Goal: Task Accomplishment & Management: Use online tool/utility

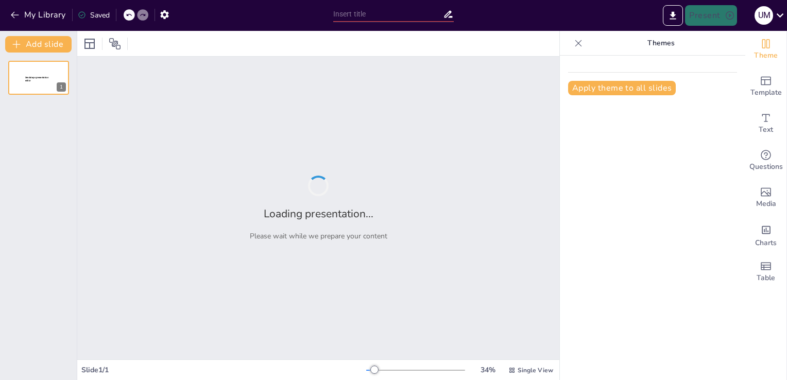
type input "New Sendsteps"
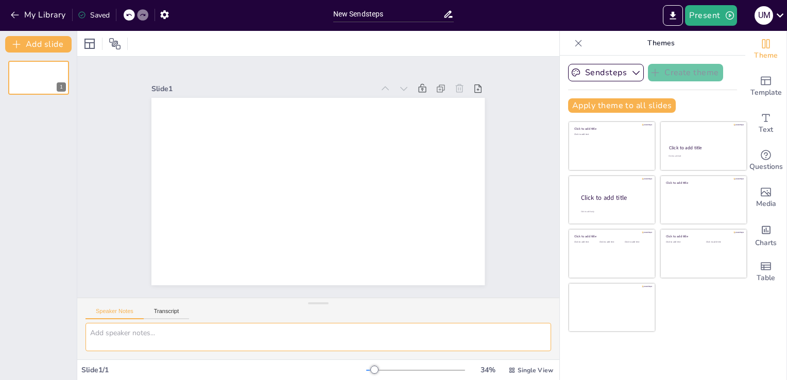
click at [425, 349] on textarea at bounding box center [319, 337] width 466 height 28
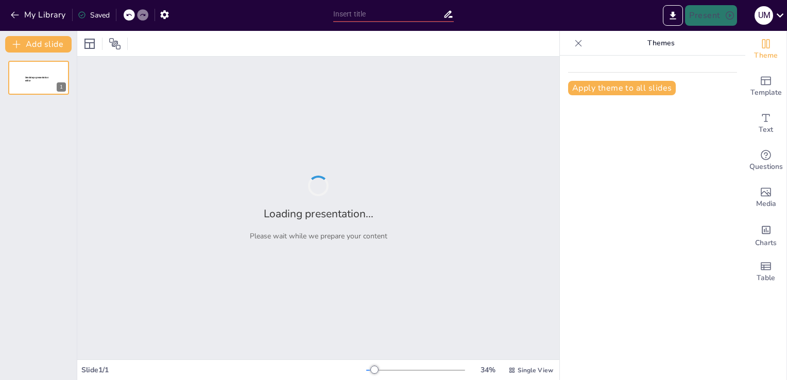
type input "Etnoecología: Cosmovisión y Creencias en las Culturas Chiapanecas"
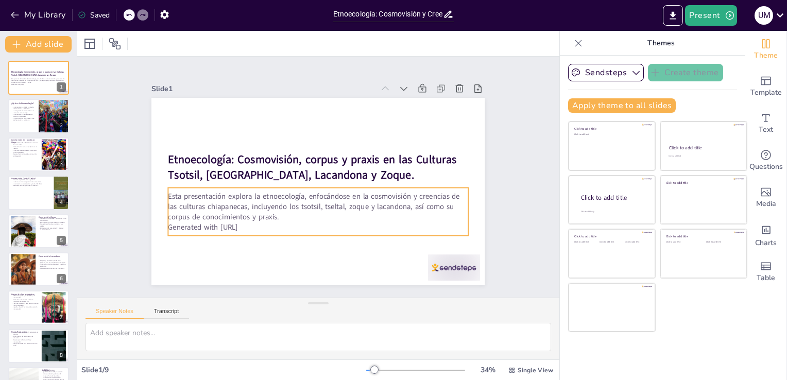
click at [258, 221] on div "Esta presentación explora la etnoecología, enfocándose en la cosmovisión y cree…" at bounding box center [304, 209] width 291 height 160
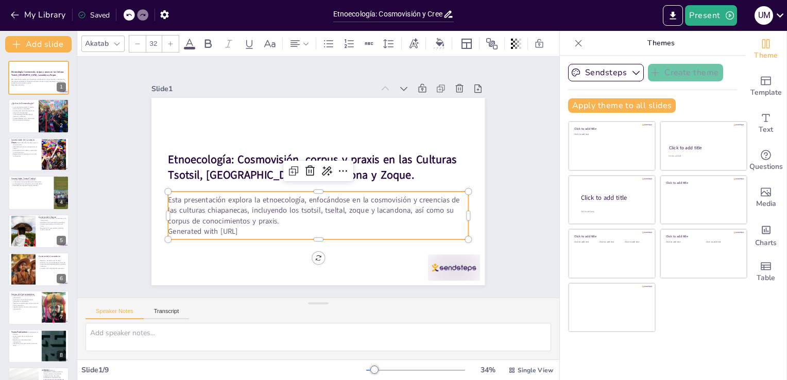
click at [255, 226] on p "Generated with Sendsteps.ai" at bounding box center [296, 226] width 278 height 131
click at [255, 226] on p "Generated with Sendsteps.ai" at bounding box center [291, 223] width 265 height 159
click at [249, 213] on p "Esta presentación explora la etnoecología, enfocándose en la cosmovisión y cree…" at bounding box center [298, 204] width 261 height 201
click at [247, 228] on p "Generated with Sendsteps.ai" at bounding box center [318, 231] width 300 height 10
click at [247, 228] on p "Generated with Sendsteps.ai" at bounding box center [296, 226] width 278 height 131
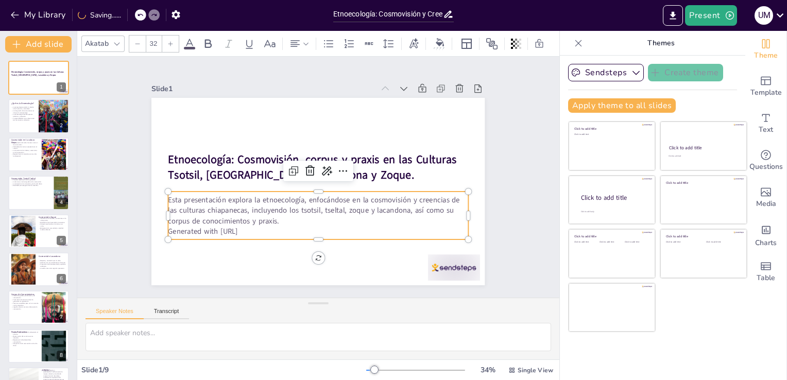
click at [247, 228] on p "Generated with Sendsteps.ai" at bounding box center [296, 226] width 278 height 131
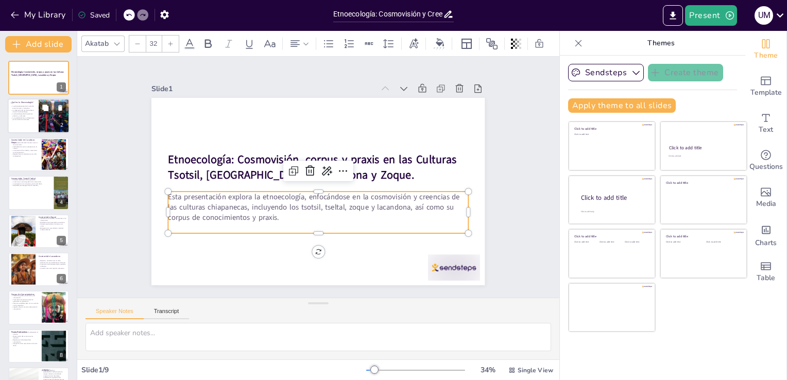
click at [32, 122] on div at bounding box center [39, 116] width 62 height 35
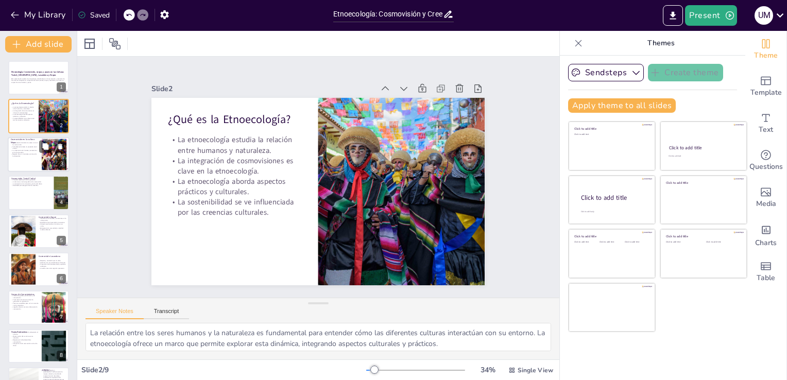
click at [53, 157] on div at bounding box center [53, 154] width 47 height 31
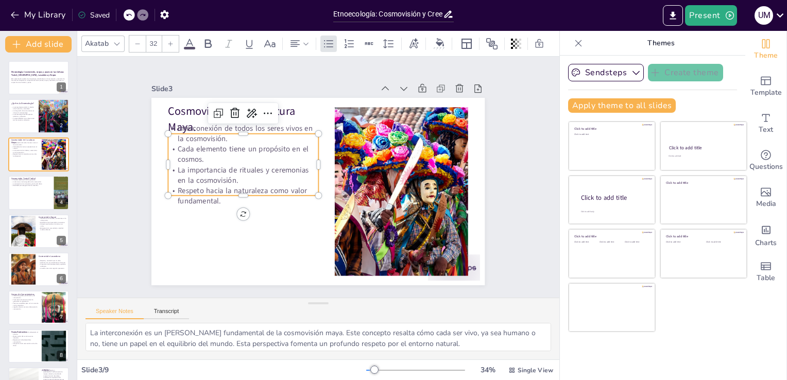
click at [200, 133] on p "Interconexión de todos los seres vivos en la cosmovisión." at bounding box center [260, 112] width 149 height 66
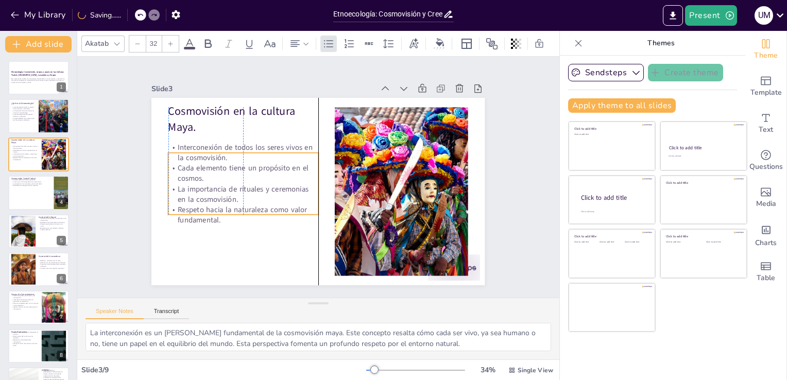
drag, startPoint x: 208, startPoint y: 145, endPoint x: 208, endPoint y: 165, distance: 20.1
click at [208, 165] on p "Cada elemento tiene un propósito en el cosmos." at bounding box center [251, 143] width 145 height 80
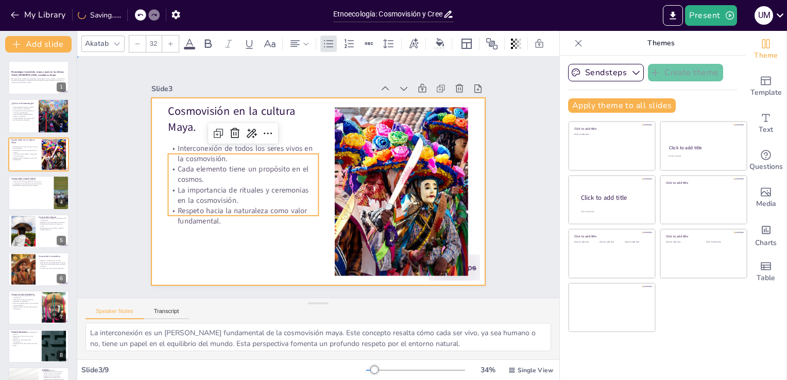
click at [165, 233] on div at bounding box center [313, 190] width 375 height 281
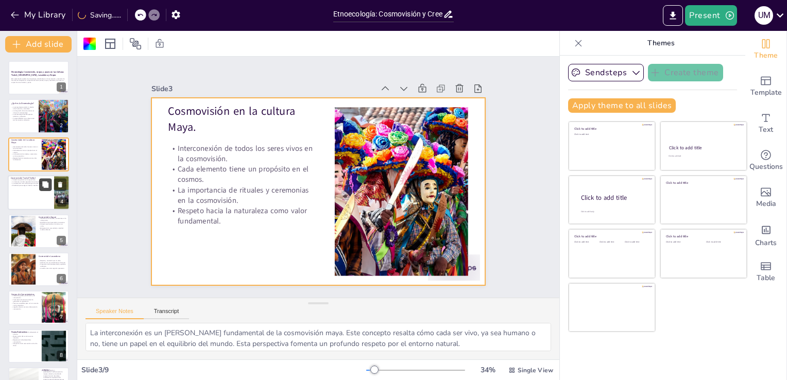
click at [41, 184] on button at bounding box center [45, 185] width 12 height 12
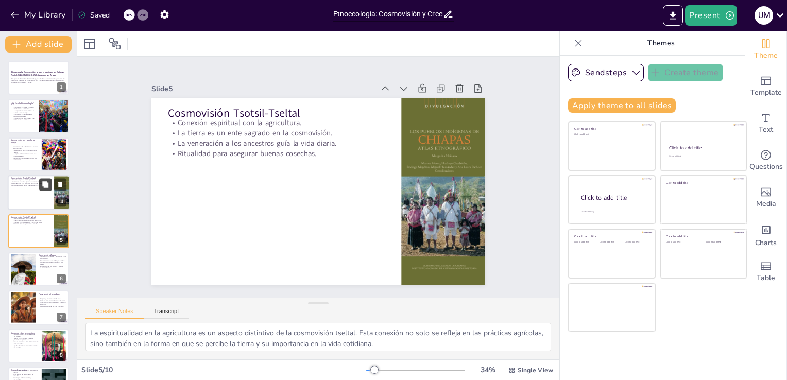
scroll to position [14, 0]
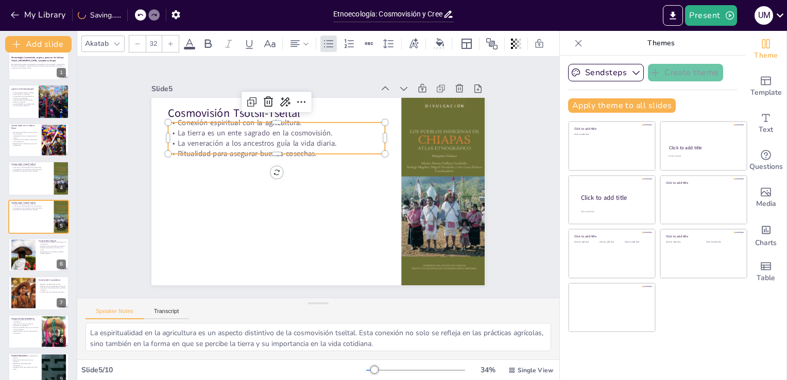
click at [215, 130] on p "La tierra es un ente sagrado en la cosmovisión." at bounding box center [298, 120] width 202 height 98
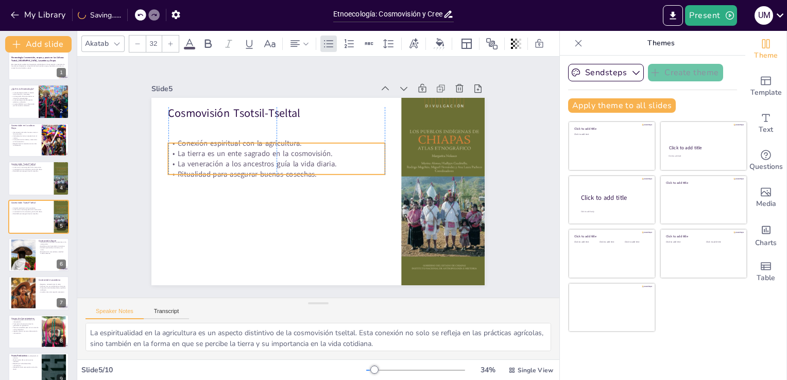
drag, startPoint x: 215, startPoint y: 130, endPoint x: 217, endPoint y: 150, distance: 20.7
click at [217, 150] on p "La tierra es un ente sagrado en la cosmovisión." at bounding box center [279, 149] width 216 height 33
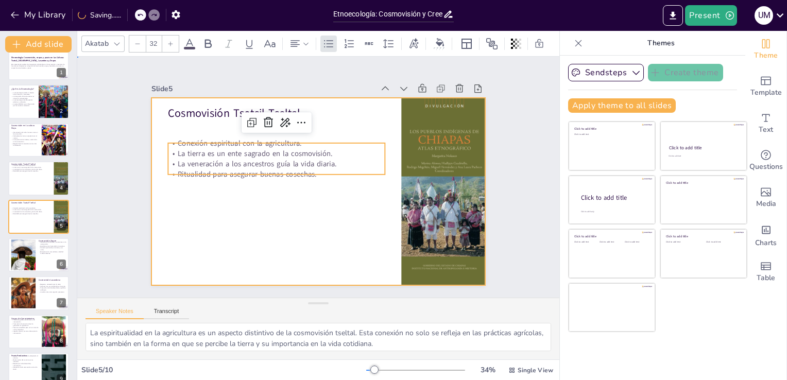
click at [200, 211] on div at bounding box center [303, 178] width 221 height 351
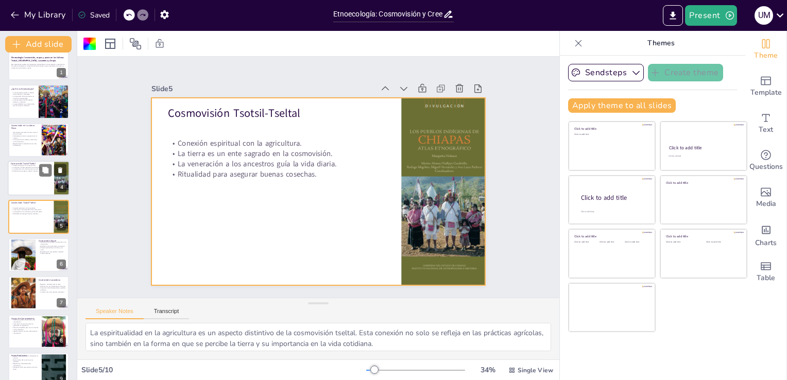
click at [47, 162] on p "Cosmovisión Tsotsil-Tseltal" at bounding box center [31, 163] width 40 height 3
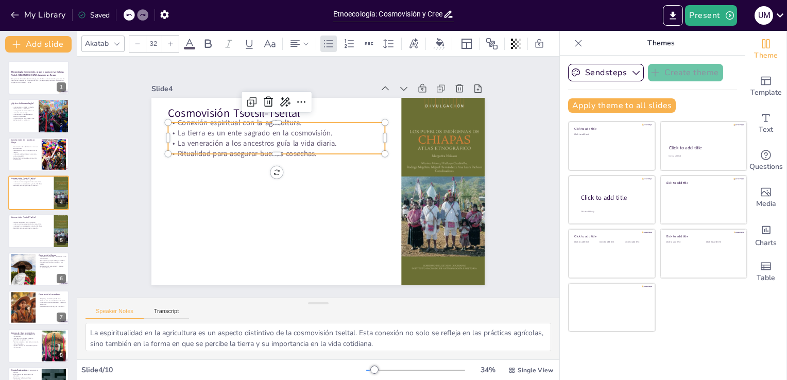
click at [246, 149] on p "Ritualidad para asegurar buenas cosechas." at bounding box center [294, 135] width 193 height 117
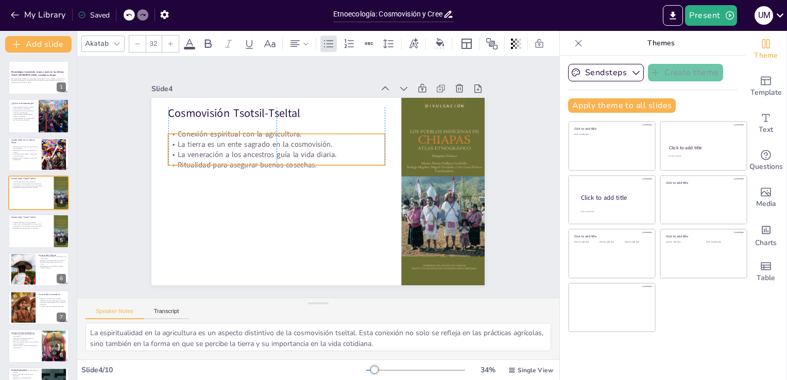
drag, startPoint x: 246, startPoint y: 149, endPoint x: 246, endPoint y: 163, distance: 13.9
click at [246, 163] on p "Ritualidad para asegurar buenas cosechas." at bounding box center [280, 156] width 214 height 55
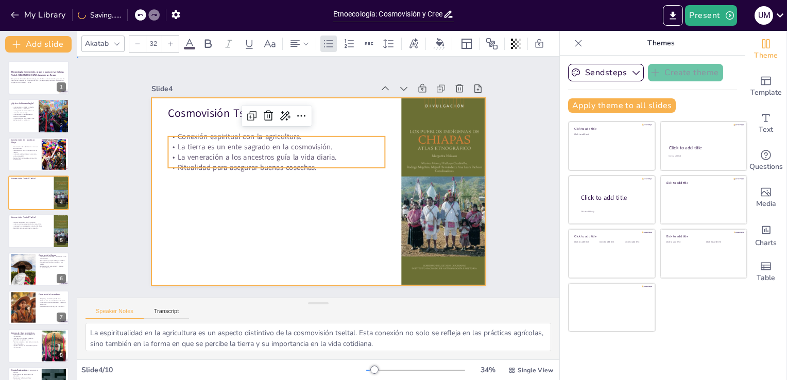
click at [242, 185] on div at bounding box center [312, 190] width 381 height 307
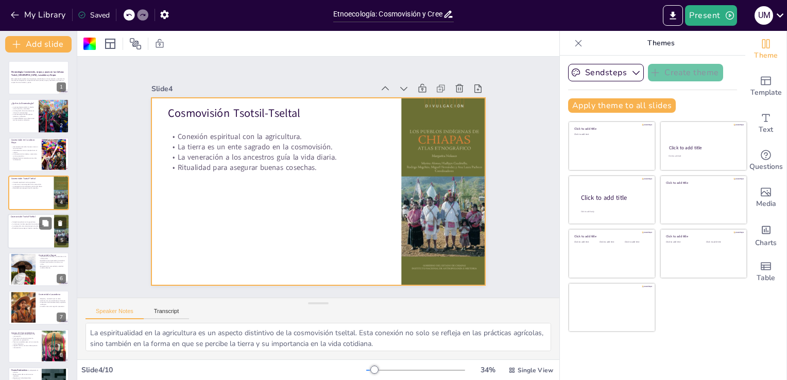
click at [55, 237] on div at bounding box center [62, 231] width 26 height 35
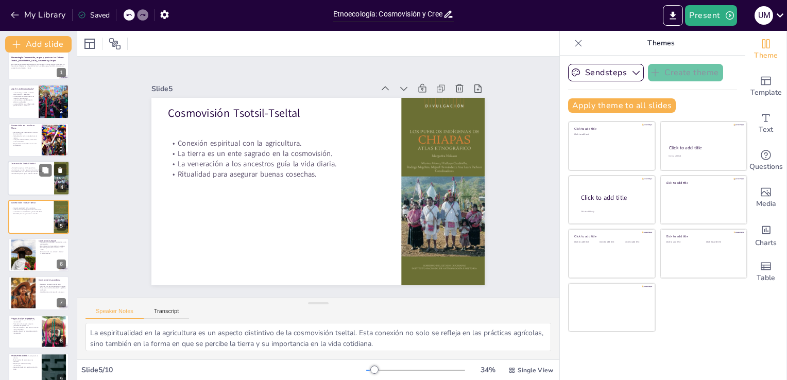
click at [17, 184] on div at bounding box center [39, 178] width 62 height 35
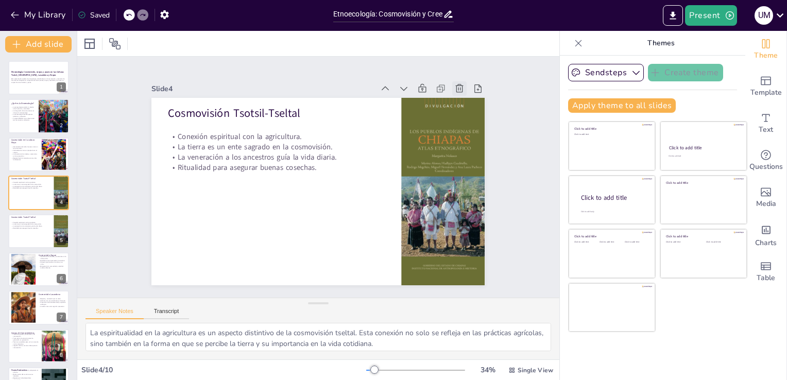
click at [477, 181] on icon at bounding box center [484, 188] width 14 height 14
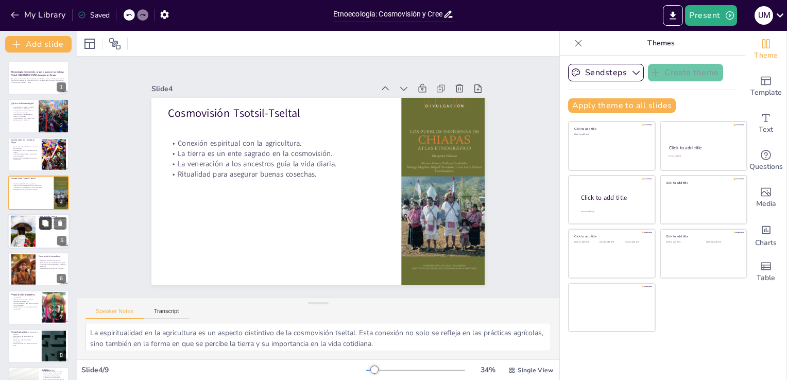
click at [49, 229] on button at bounding box center [45, 223] width 12 height 12
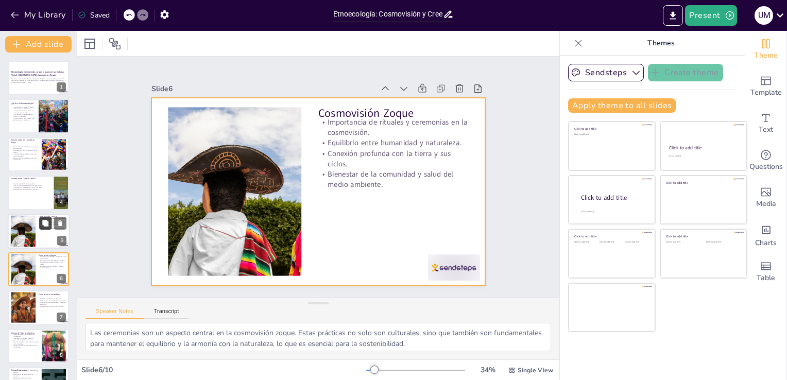
scroll to position [53, 0]
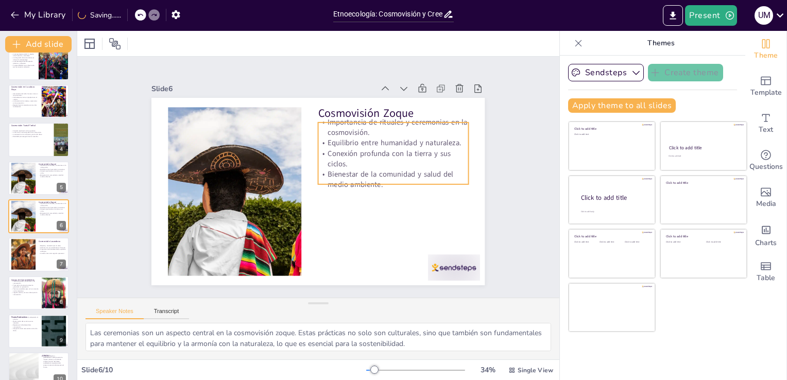
click at [368, 131] on p "Importancia de rituales y ceremonias en la cosmovisión." at bounding box center [405, 153] width 149 height 66
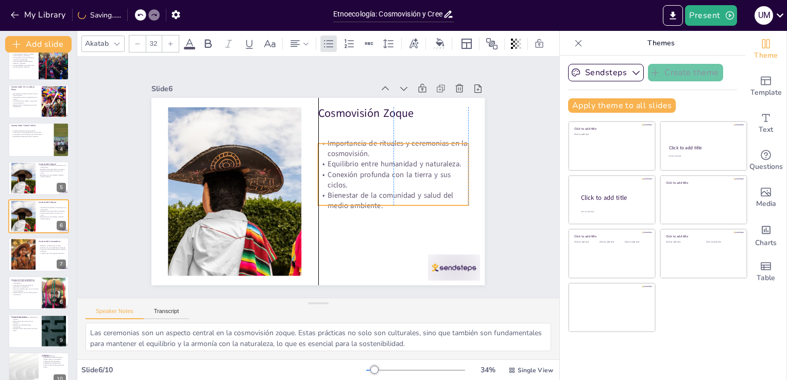
drag, startPoint x: 371, startPoint y: 141, endPoint x: 373, endPoint y: 162, distance: 21.2
click at [373, 162] on p "Equilibrio entre humanidad y naturaleza." at bounding box center [394, 188] width 146 height 56
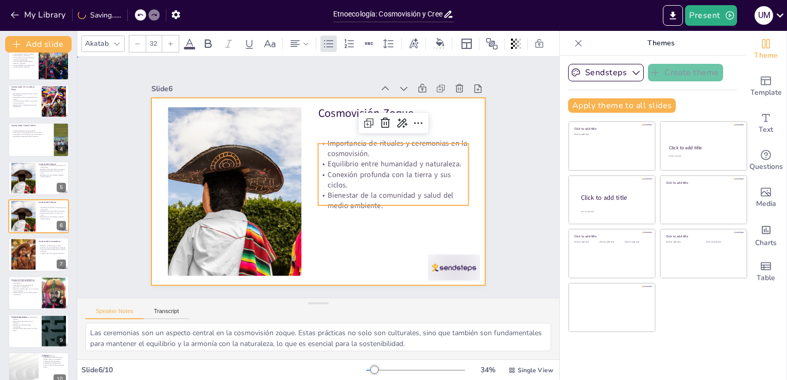
click at [360, 222] on div at bounding box center [316, 191] width 351 height 221
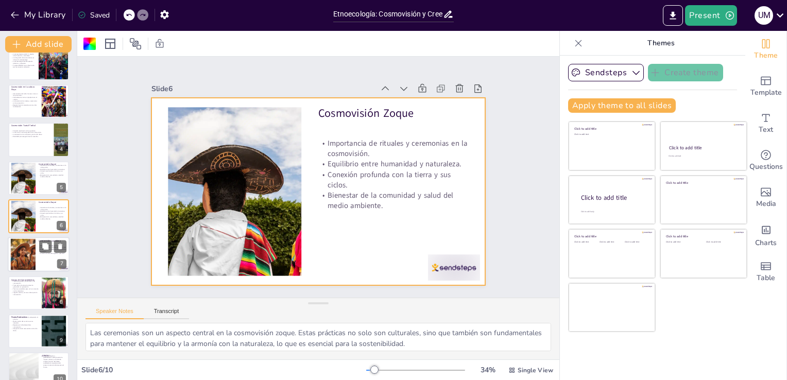
click at [33, 265] on div at bounding box center [23, 254] width 55 height 31
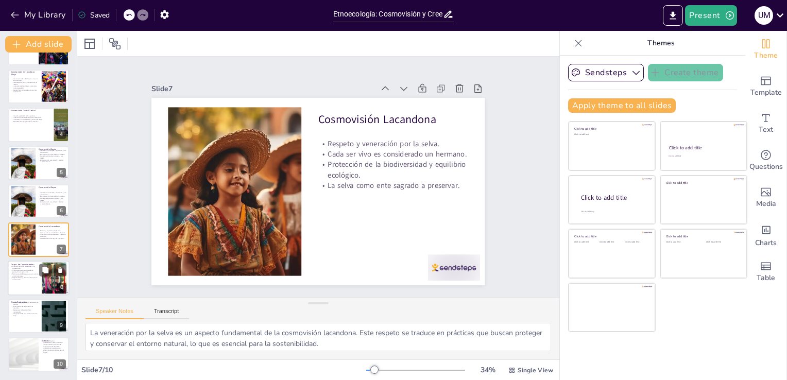
scroll to position [67, 0]
click at [25, 203] on div at bounding box center [22, 201] width 47 height 31
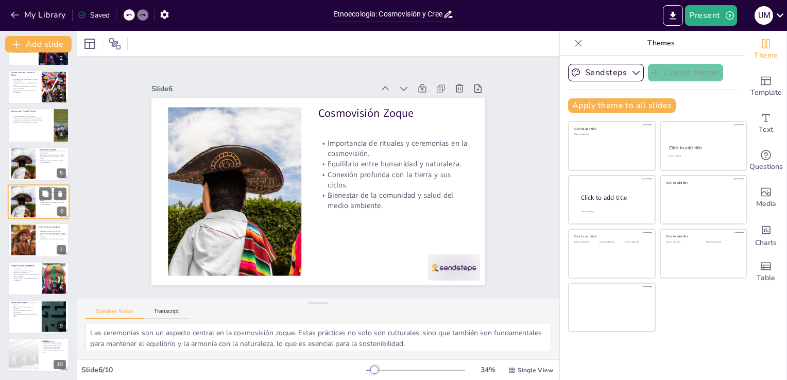
scroll to position [53, 0]
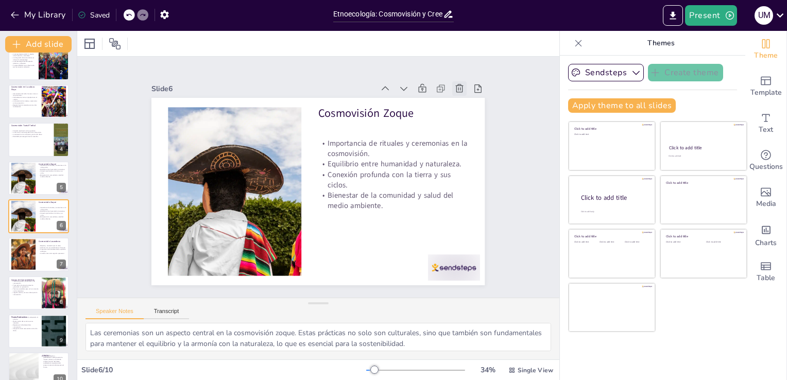
click at [470, 115] on icon at bounding box center [474, 120] width 9 height 10
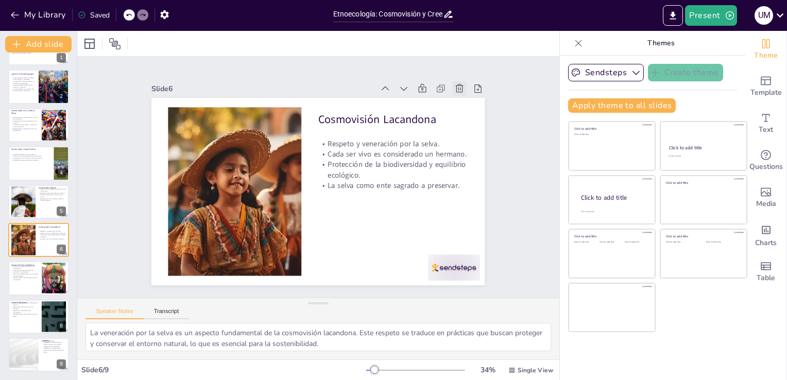
scroll to position [29, 0]
click at [47, 273] on icon at bounding box center [45, 270] width 7 height 7
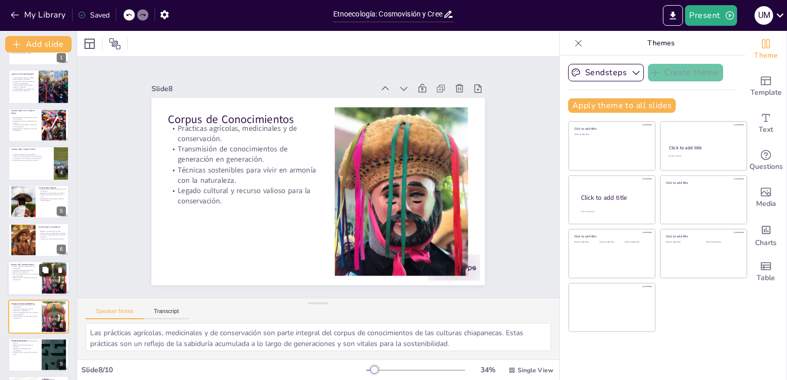
scroll to position [68, 0]
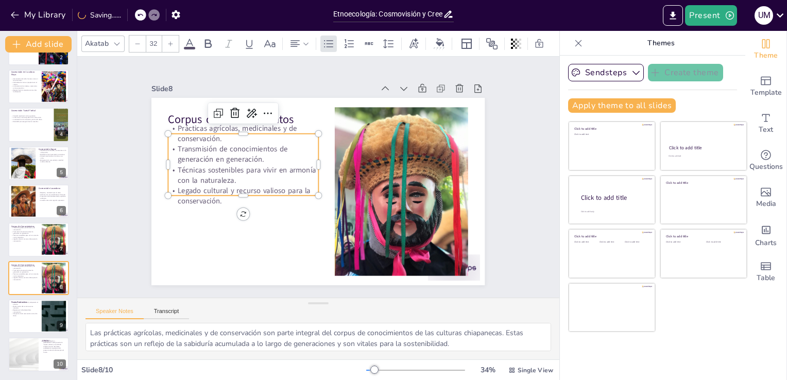
click at [256, 142] on p "Transmisión de conocimientos de generación en generación." at bounding box center [258, 126] width 145 height 80
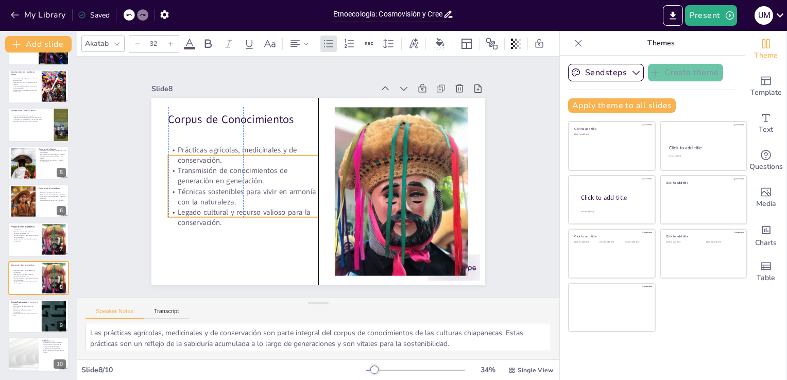
drag, startPoint x: 256, startPoint y: 142, endPoint x: 252, endPoint y: 165, distance: 22.9
click at [252, 165] on p "Transmisión de conocimientos de generación en generación." at bounding box center [269, 120] width 116 height 125
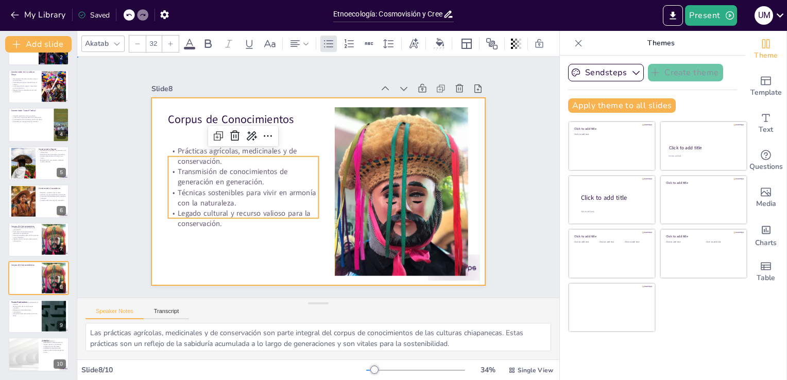
click at [209, 242] on div at bounding box center [311, 189] width 382 height 329
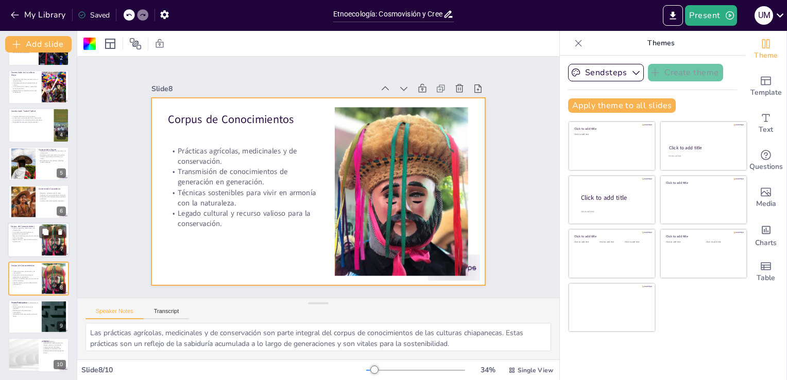
scroll to position [67, 0]
click at [36, 316] on p "Integración de la cosmovisión en la vida diaria." at bounding box center [25, 316] width 28 height 4
type textarea "La adaptación al entorno es crucial para la sostenibilidad de las prácticas pro…"
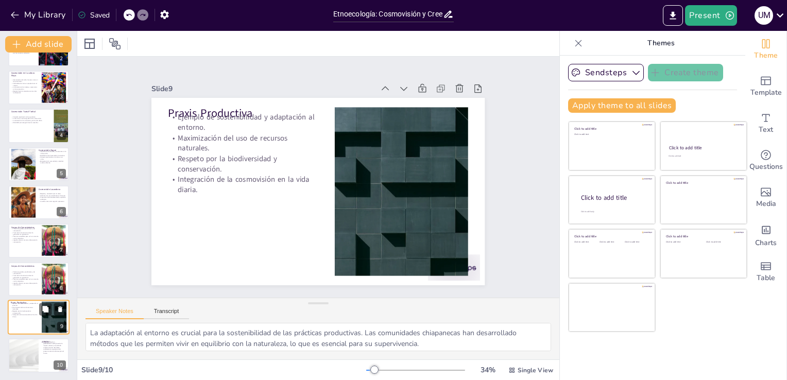
scroll to position [68, 0]
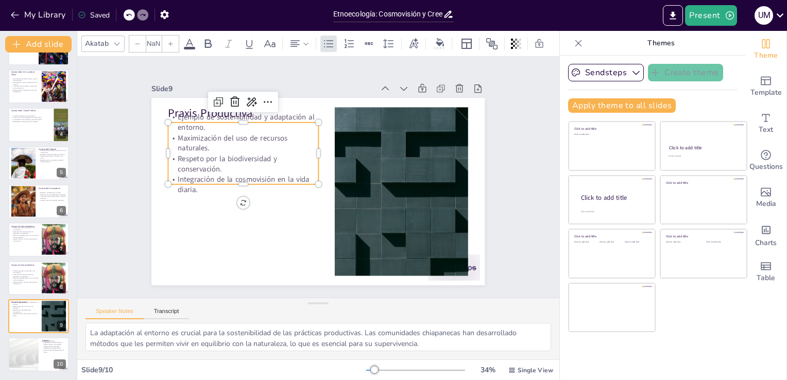
type input "32"
click at [215, 171] on p "Integración de la cosmovisión en la vida diaria." at bounding box center [250, 145] width 140 height 93
click at [215, 163] on p "Respeto por la biodiversidad y conservación." at bounding box center [265, 122] width 133 height 105
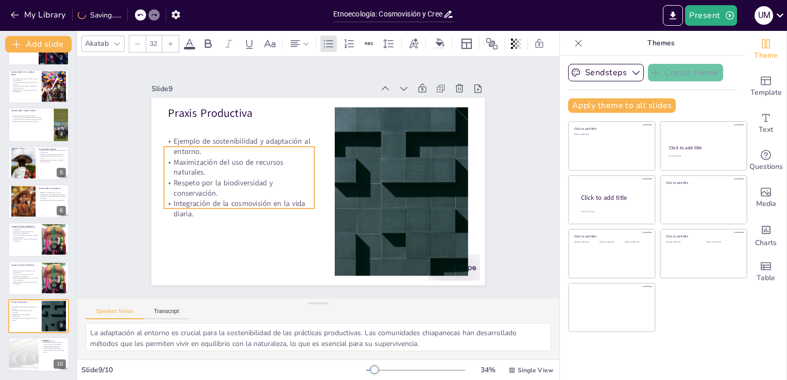
drag, startPoint x: 215, startPoint y: 163, endPoint x: 211, endPoint y: 190, distance: 27.2
click at [211, 190] on p "Respeto por la biodiversidad y conservación." at bounding box center [238, 172] width 151 height 52
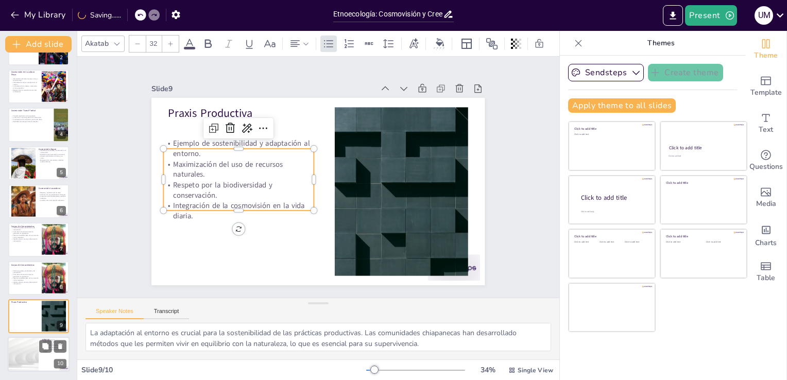
click at [37, 352] on div at bounding box center [23, 354] width 62 height 35
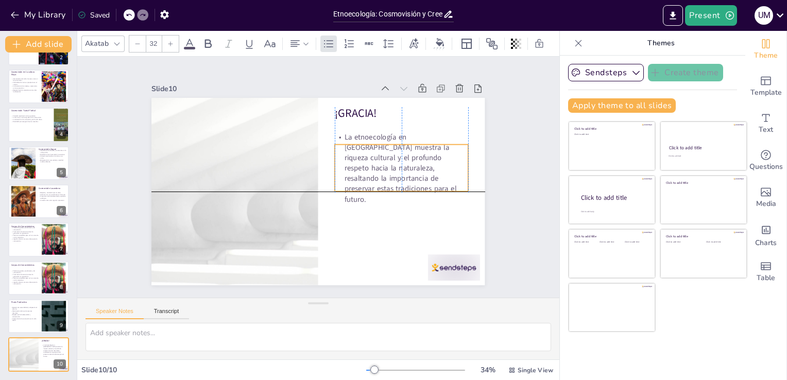
drag, startPoint x: 375, startPoint y: 145, endPoint x: 377, endPoint y: 168, distance: 23.3
click at [377, 168] on p "La etnoecología en Chiapas muestra la riqueza cultural y el profundo respeto ha…" at bounding box center [397, 203] width 151 height 121
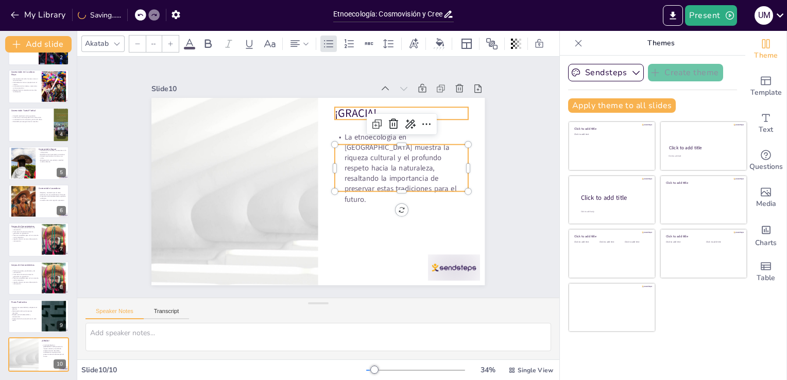
type input "48"
click at [362, 108] on p "¡GRACIA!" at bounding box center [408, 122] width 134 height 29
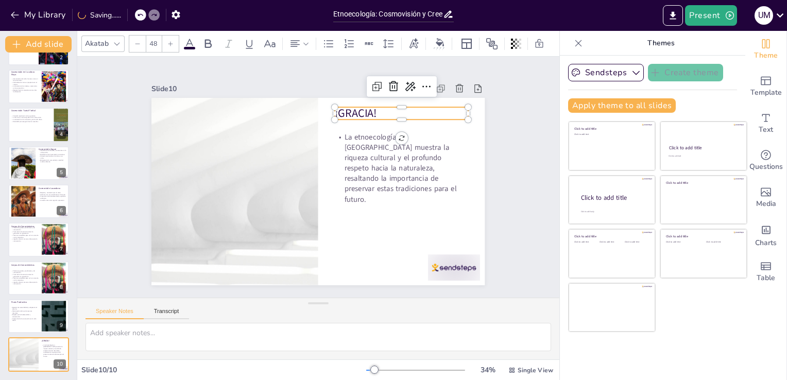
click at [371, 108] on p "¡GRACIA!" at bounding box center [407, 122] width 134 height 29
click at [371, 135] on p "¡GRACIA!" at bounding box center [423, 185] width 110 height 101
click at [365, 114] on p "¡GRACIA!" at bounding box center [417, 142] width 132 height 56
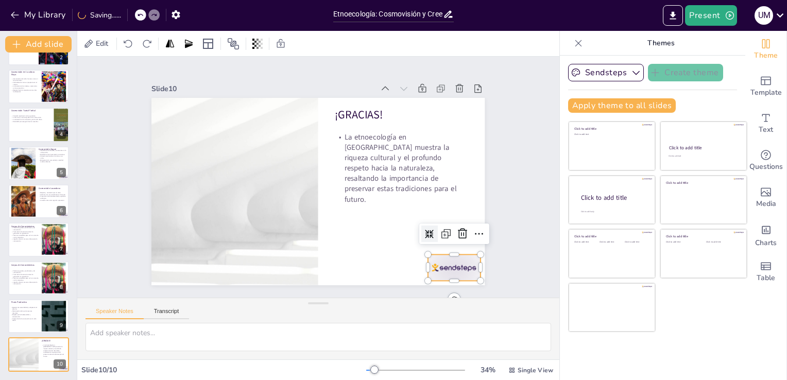
click at [445, 276] on div at bounding box center [432, 294] width 56 height 37
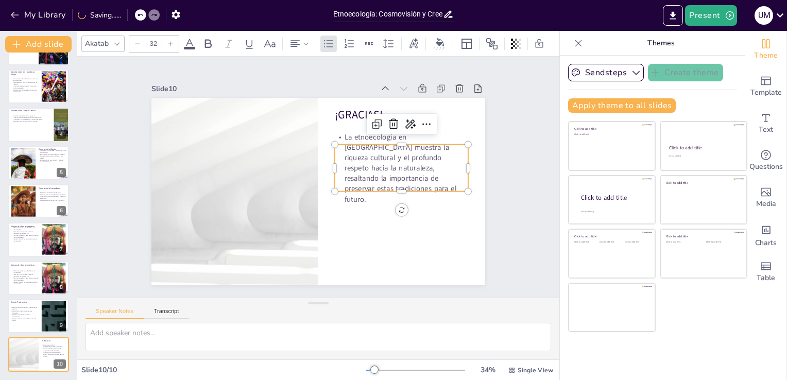
click at [379, 158] on p "La etnoecología en Chiapas muestra la riqueza cultural y el profundo respeto ha…" at bounding box center [401, 185] width 145 height 99
click at [379, 158] on p "La etnoecología en Chiapas muestra la riqueza cultural y el profundo respeto ha…" at bounding box center [400, 194] width 149 height 110
click at [400, 143] on icon at bounding box center [406, 149] width 12 height 12
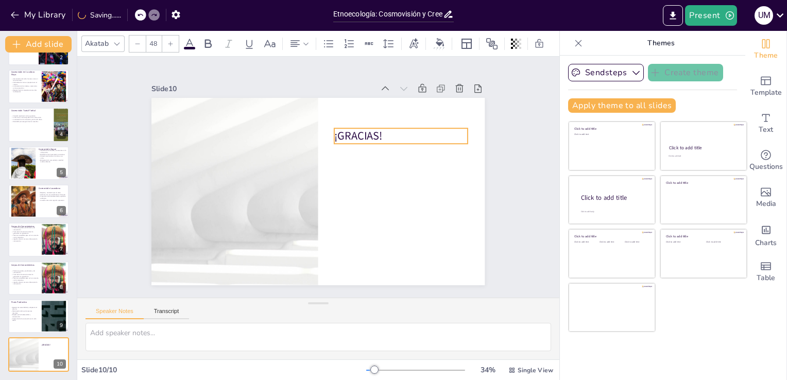
drag, startPoint x: 351, startPoint y: 111, endPoint x: 350, endPoint y: 132, distance: 20.6
click at [351, 147] on p "¡GRACIAS!" at bounding box center [409, 192] width 117 height 91
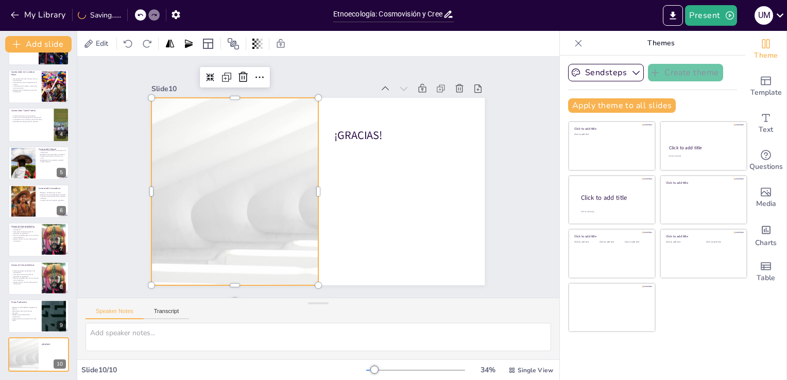
click at [230, 168] on div at bounding box center [234, 173] width 365 height 253
click at [264, 72] on icon at bounding box center [270, 71] width 13 height 13
click at [187, 213] on div at bounding box center [236, 156] width 381 height 307
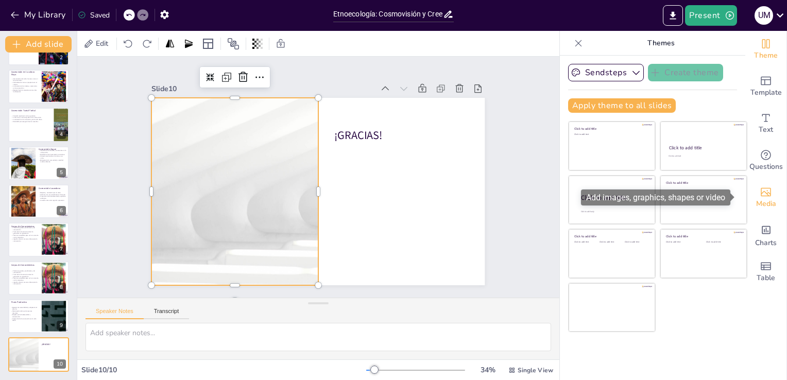
click at [756, 204] on span "Media" at bounding box center [766, 203] width 20 height 11
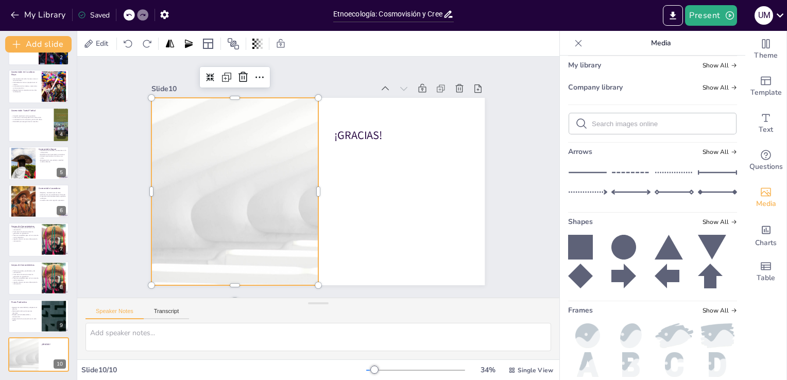
scroll to position [157, 0]
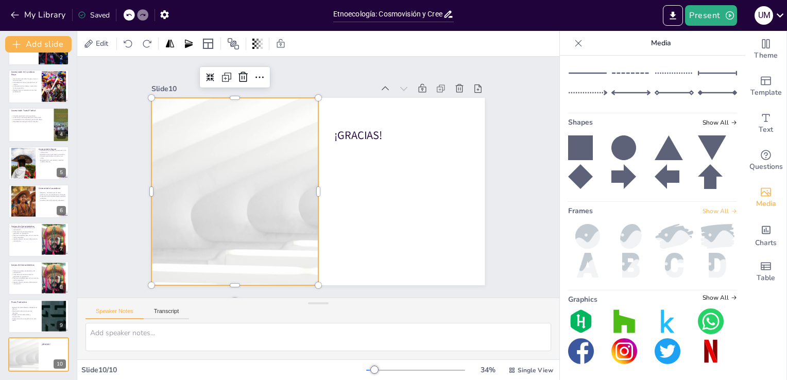
click at [711, 210] on span "Show All" at bounding box center [720, 211] width 35 height 7
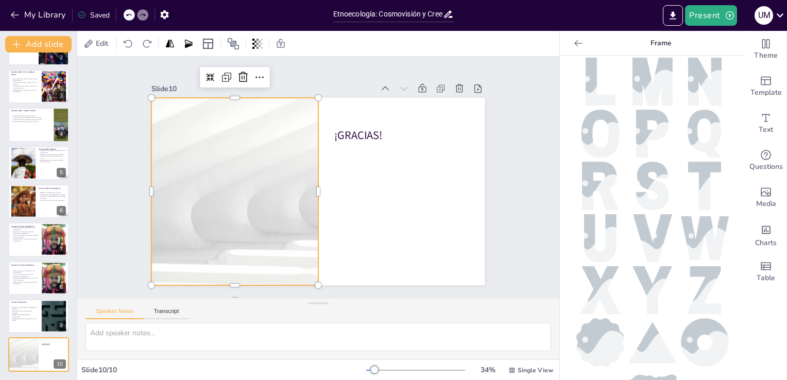
scroll to position [474, 0]
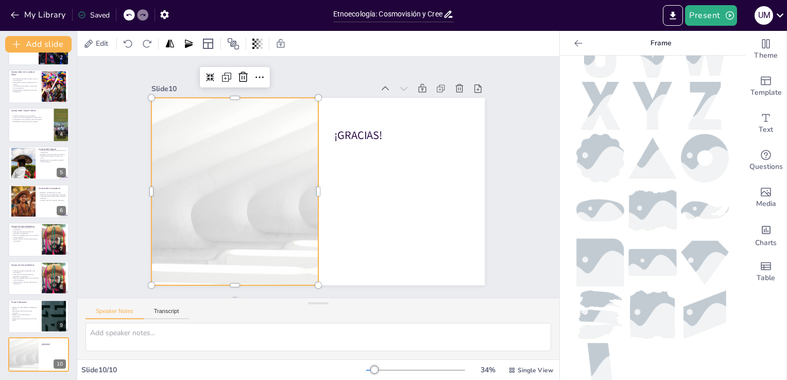
click at [573, 43] on icon at bounding box center [578, 43] width 10 height 10
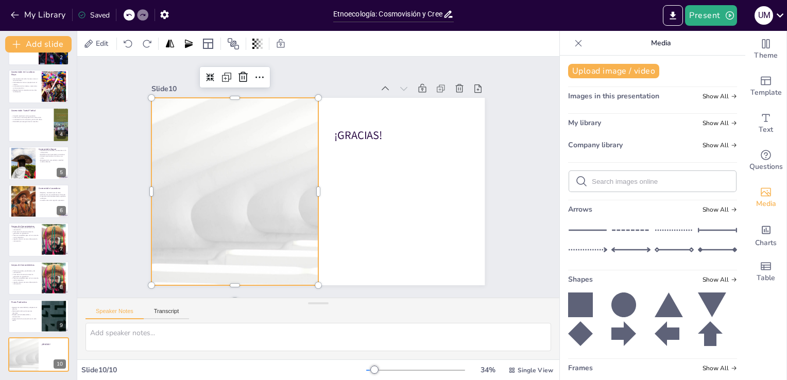
click at [655, 339] on icon at bounding box center [667, 333] width 25 height 25
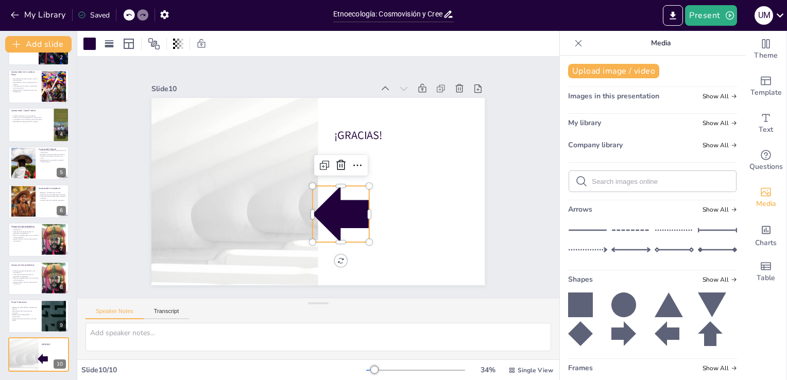
click at [616, 329] on icon at bounding box center [623, 333] width 25 height 25
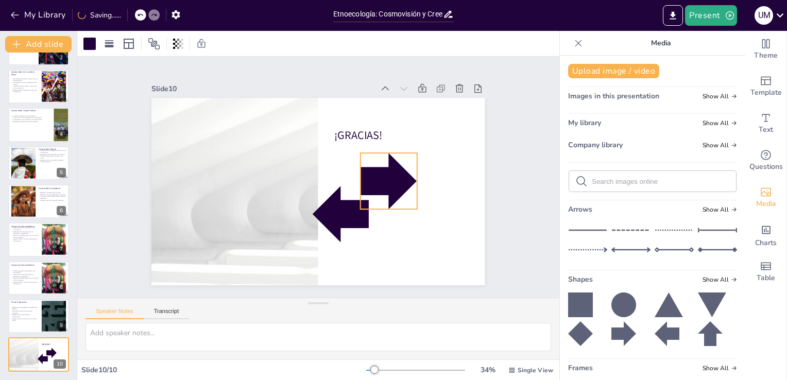
drag, startPoint x: 327, startPoint y: 213, endPoint x: 378, endPoint y: 179, distance: 60.9
click at [378, 179] on div at bounding box center [386, 195] width 67 height 67
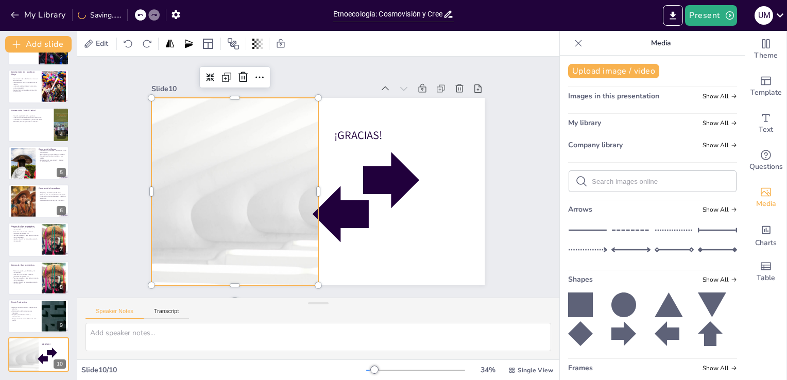
click at [287, 167] on div at bounding box center [234, 173] width 365 height 253
click at [284, 61] on icon at bounding box center [290, 54] width 12 height 13
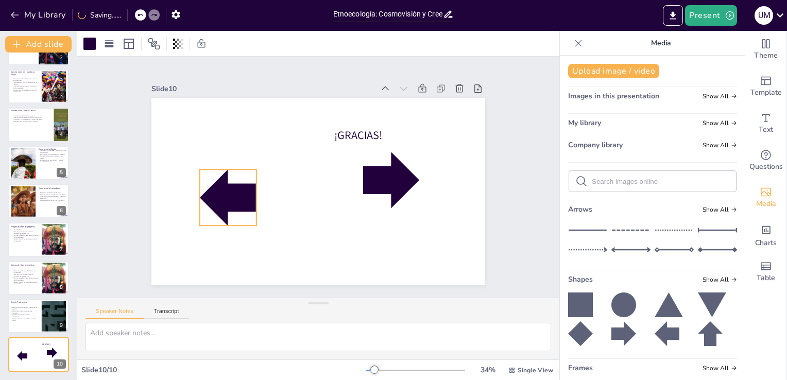
drag, startPoint x: 344, startPoint y: 214, endPoint x: 231, endPoint y: 198, distance: 114.0
click at [231, 198] on div at bounding box center [226, 168] width 71 height 71
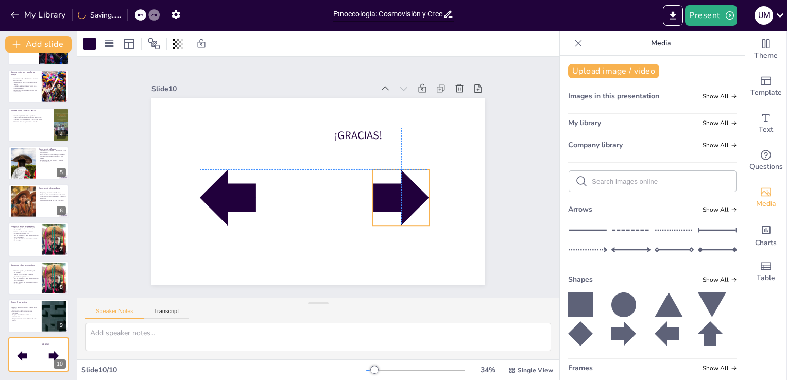
drag, startPoint x: 381, startPoint y: 184, endPoint x: 389, endPoint y: 200, distance: 17.5
click at [389, 200] on div at bounding box center [395, 214] width 66 height 66
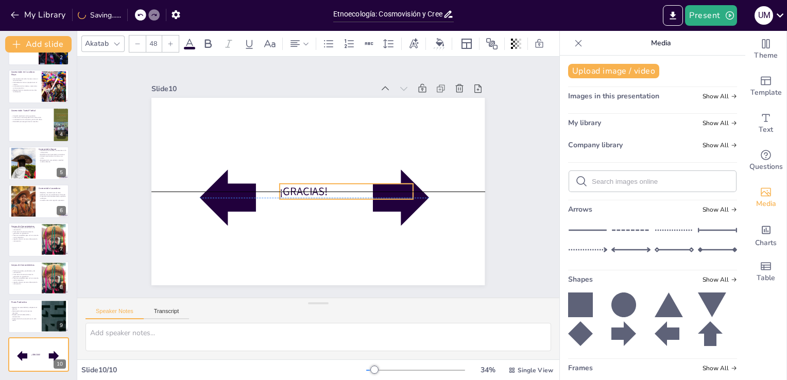
drag, startPoint x: 351, startPoint y: 129, endPoint x: 295, endPoint y: 186, distance: 80.5
click at [295, 186] on p "¡GRACIAS!" at bounding box center [342, 197] width 133 height 43
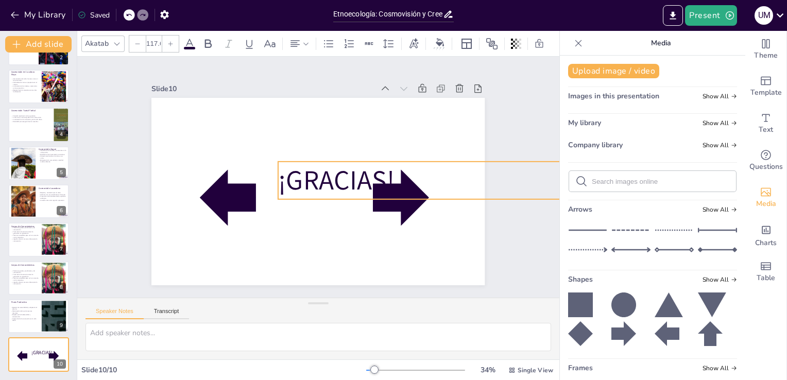
type input "119.2"
drag, startPoint x: 402, startPoint y: 178, endPoint x: 438, endPoint y: 155, distance: 42.4
click at [438, 155] on div "¡GRACIAS!" at bounding box center [316, 191] width 351 height 221
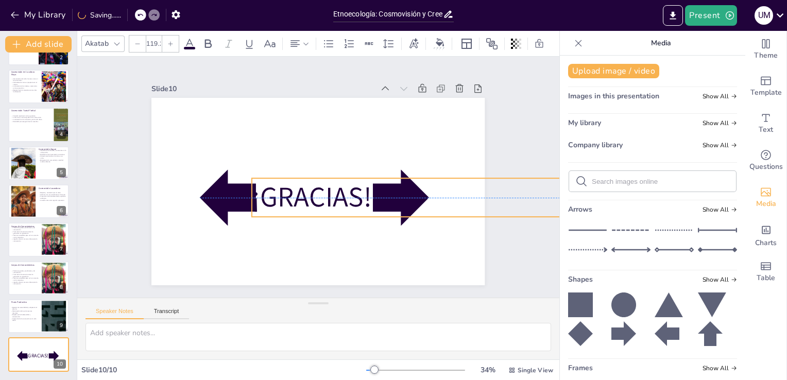
drag, startPoint x: 459, startPoint y: 190, endPoint x: 433, endPoint y: 203, distance: 29.7
click at [433, 203] on p "¡GRACIAS!" at bounding box center [414, 208] width 333 height 73
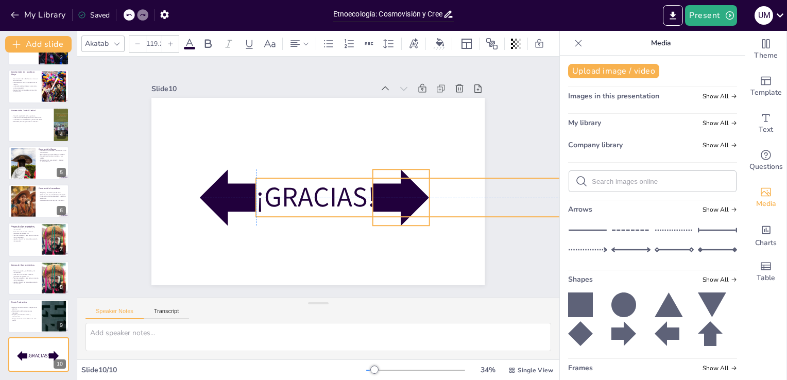
click at [409, 195] on div at bounding box center [395, 214] width 67 height 67
click at [418, 192] on div at bounding box center [395, 214] width 67 height 67
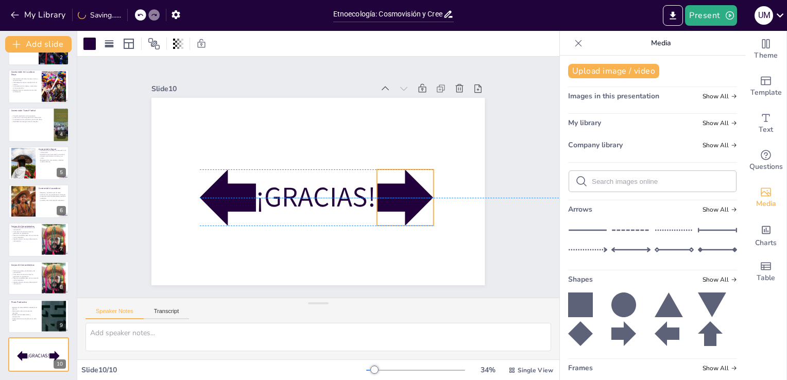
click at [422, 192] on div at bounding box center [403, 207] width 62 height 62
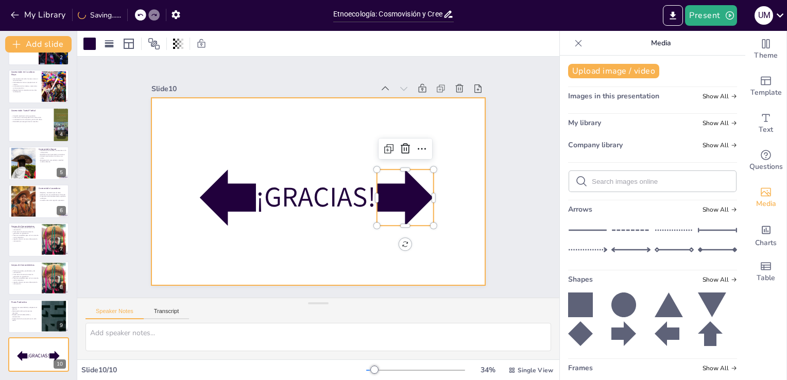
click at [315, 245] on div at bounding box center [315, 191] width 365 height 253
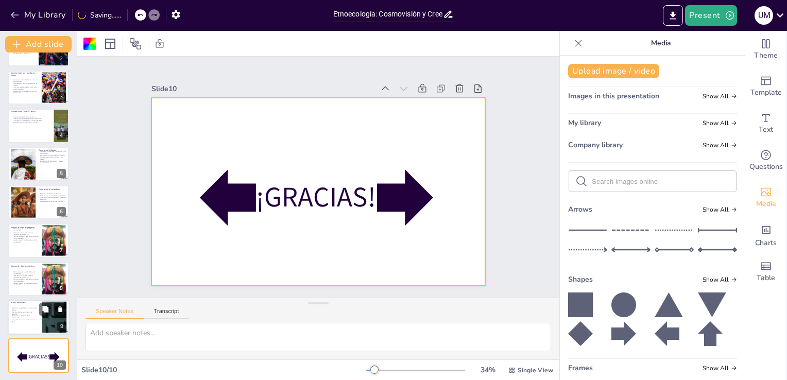
scroll to position [0, 0]
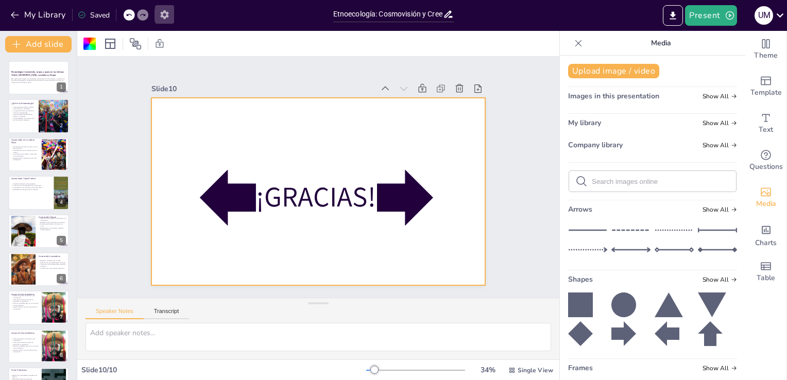
click at [169, 17] on icon "button" at bounding box center [164, 14] width 11 height 11
click at [678, 16] on icon "Export to PowerPoint" at bounding box center [673, 15] width 11 height 11
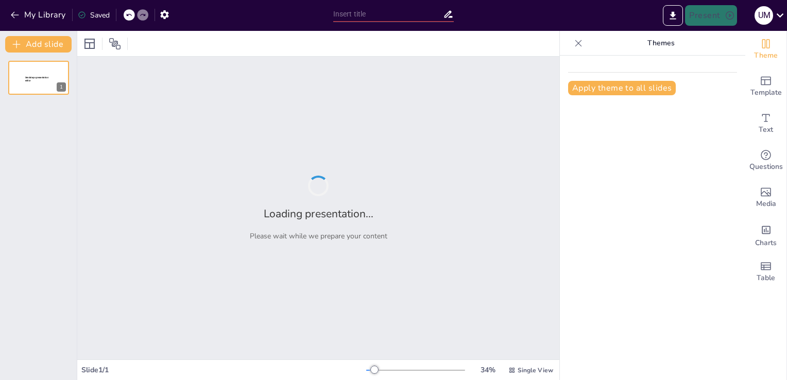
type input "Etnoecología: Cosmovisión y Creencias en las Culturas Chiapanecas"
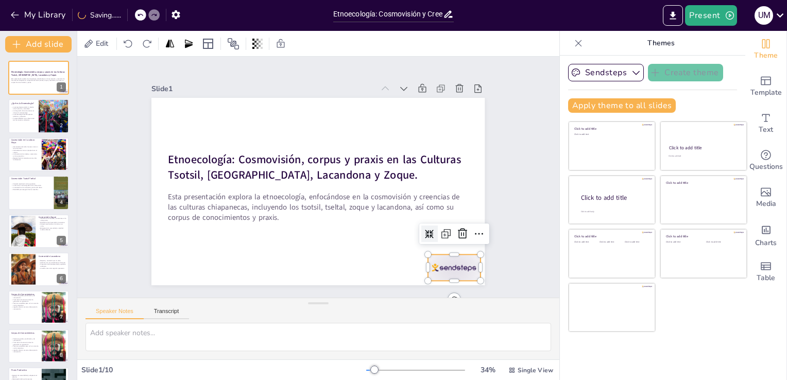
click at [191, 252] on div at bounding box center [166, 235] width 52 height 58
click at [304, 32] on icon at bounding box center [295, 23] width 17 height 17
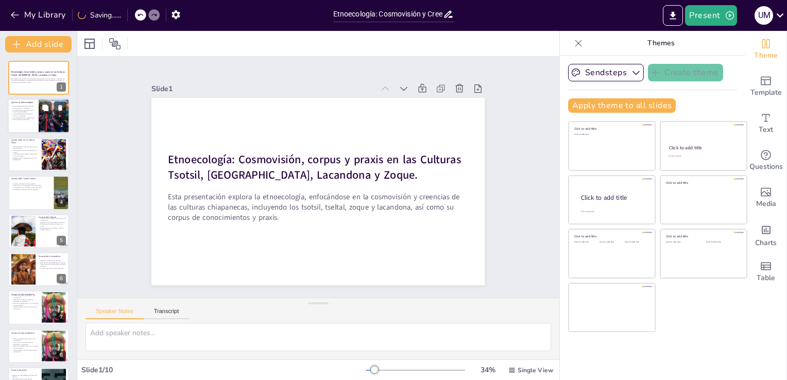
click at [42, 121] on div at bounding box center [54, 116] width 52 height 35
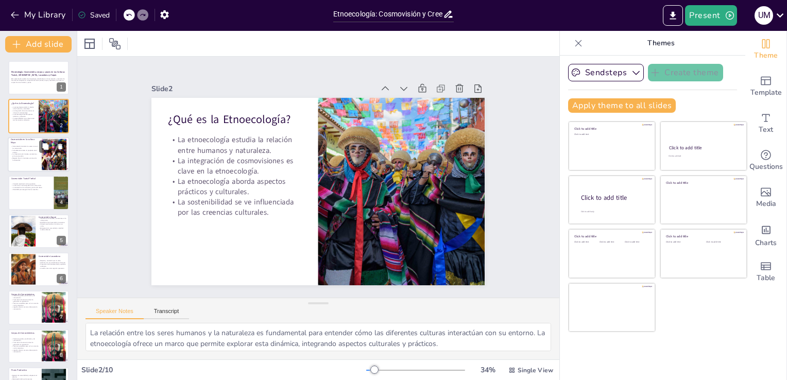
click at [19, 157] on p "Respeto hacia la naturaleza como valor fundamental." at bounding box center [25, 159] width 28 height 4
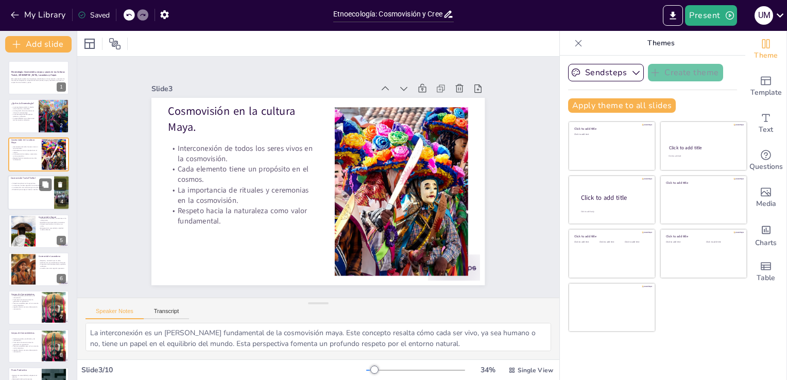
click at [29, 194] on div at bounding box center [39, 192] width 62 height 35
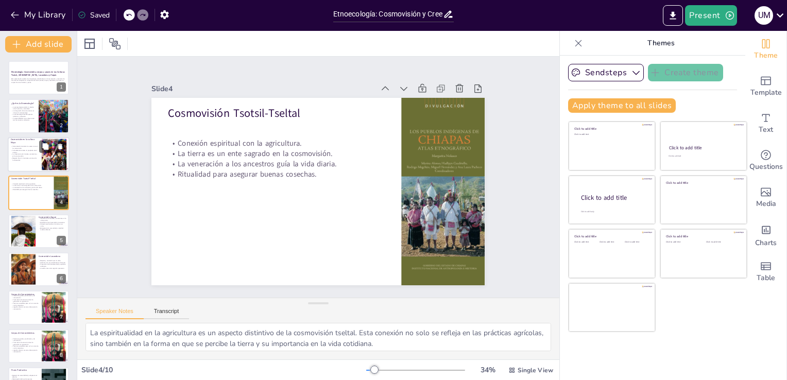
click at [35, 168] on div at bounding box center [39, 154] width 62 height 35
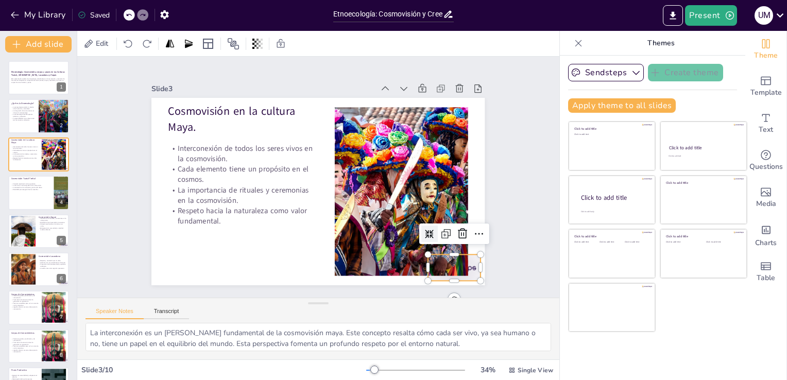
click at [369, 311] on div at bounding box center [342, 339] width 54 height 56
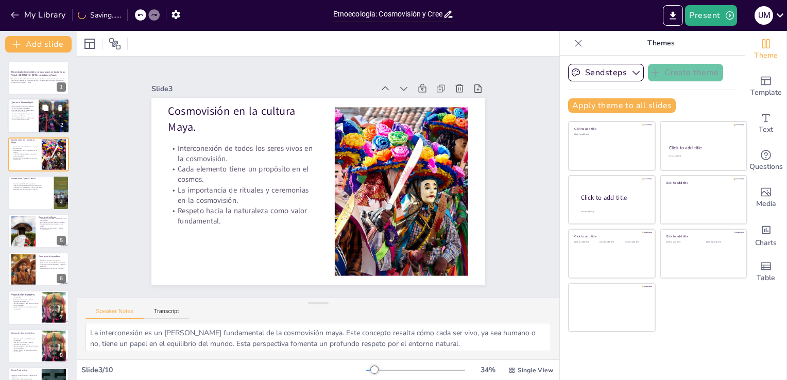
click at [58, 121] on div at bounding box center [54, 116] width 52 height 35
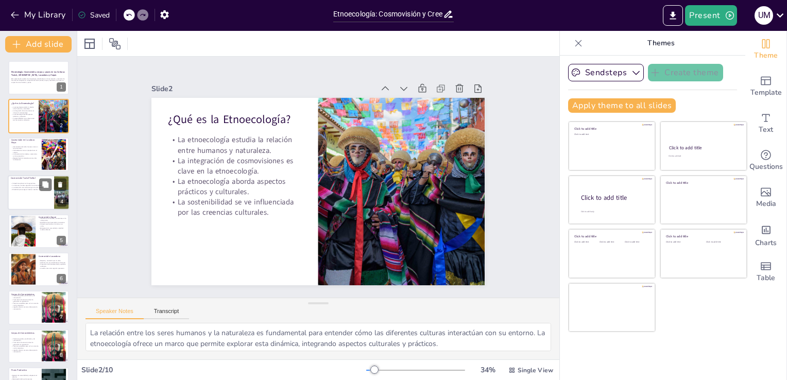
click at [31, 186] on p "La veneración a los ancestros guía la vida diaria." at bounding box center [31, 187] width 40 height 2
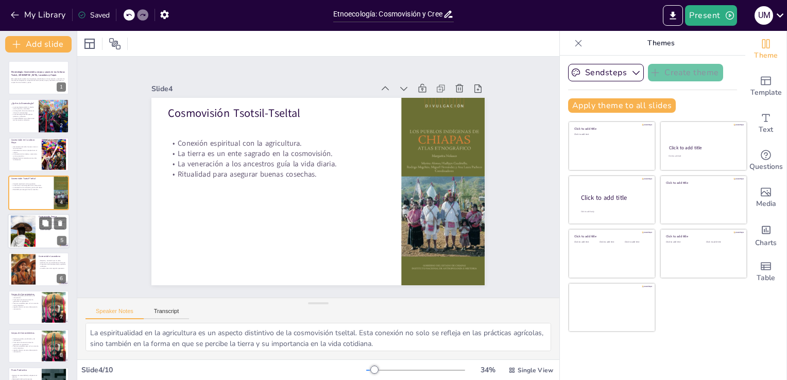
click at [30, 240] on div at bounding box center [22, 230] width 47 height 31
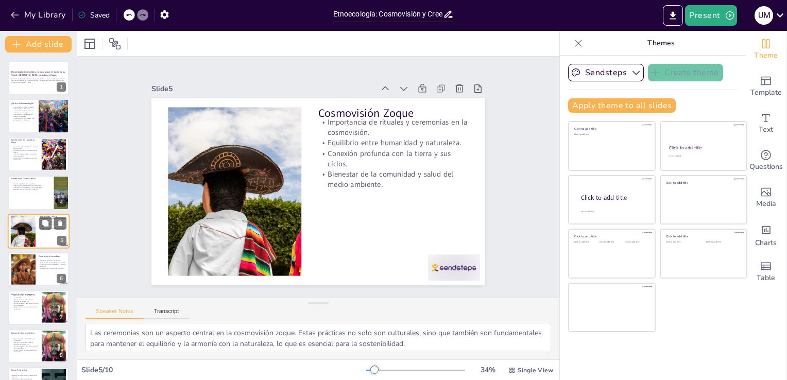
scroll to position [14, 0]
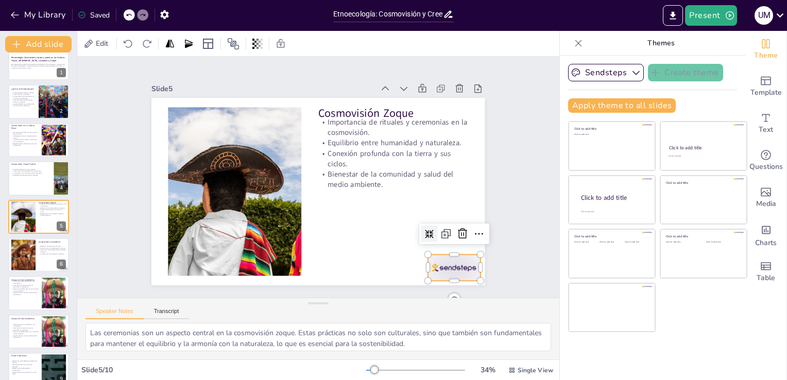
click at [295, 305] on div at bounding box center [274, 334] width 41 height 58
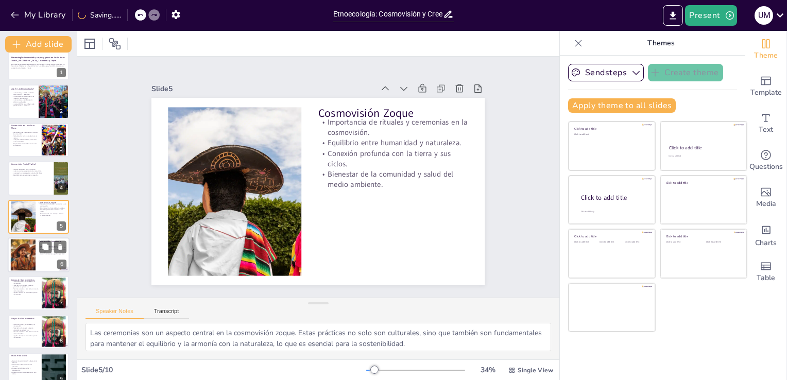
click at [37, 263] on div at bounding box center [39, 254] width 62 height 35
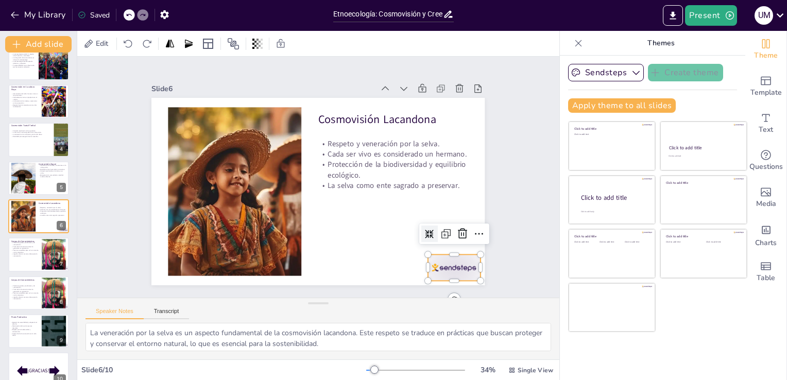
click at [186, 172] on div at bounding box center [157, 149] width 58 height 45
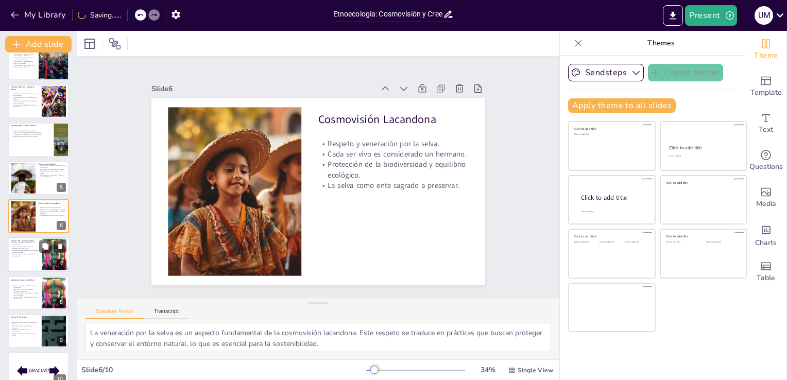
click at [33, 264] on div at bounding box center [39, 254] width 62 height 35
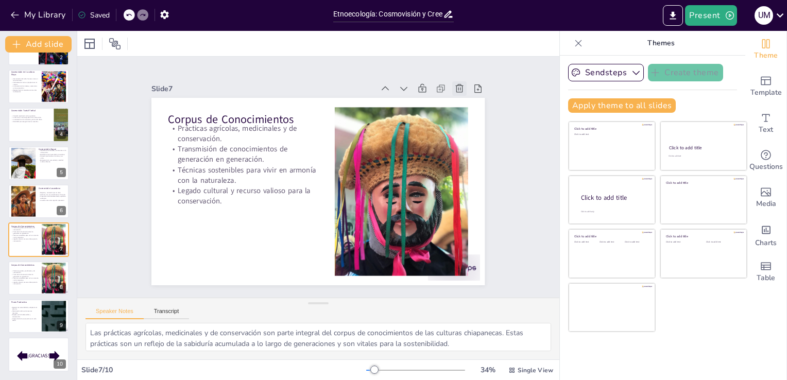
click at [454, 83] on icon at bounding box center [459, 88] width 10 height 10
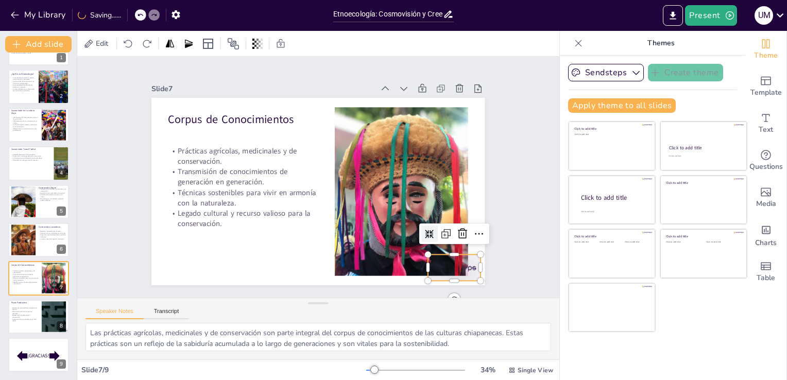
click at [219, 264] on div at bounding box center [201, 291] width 36 height 56
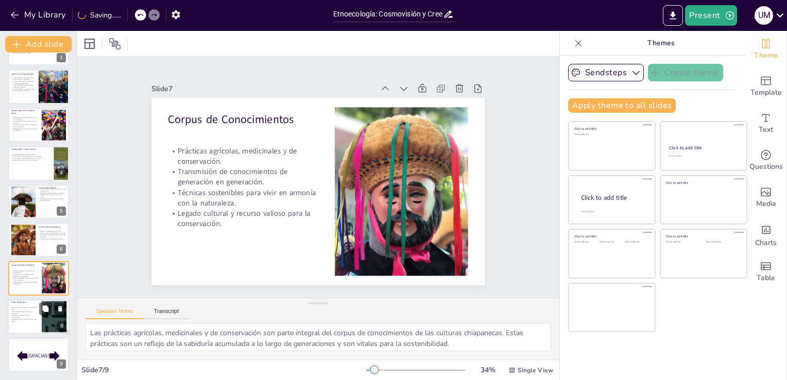
click at [19, 316] on p "Respeto por la biodiversidad y conservación." at bounding box center [24, 317] width 28 height 4
type textarea "La adaptación al entorno es crucial para la sostenibilidad de las prácticas pro…"
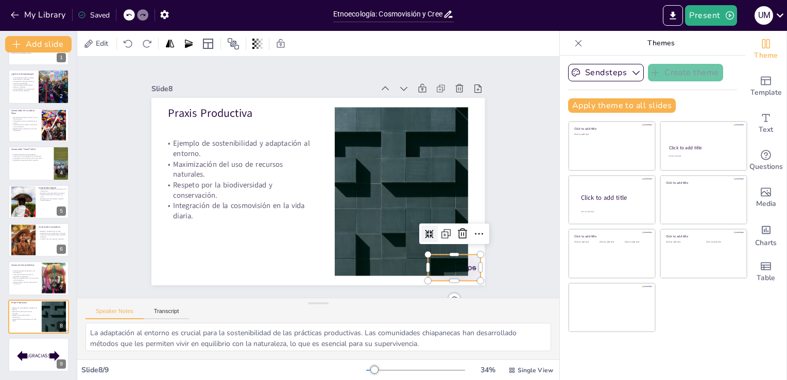
click at [211, 267] on div at bounding box center [190, 279] width 41 height 58
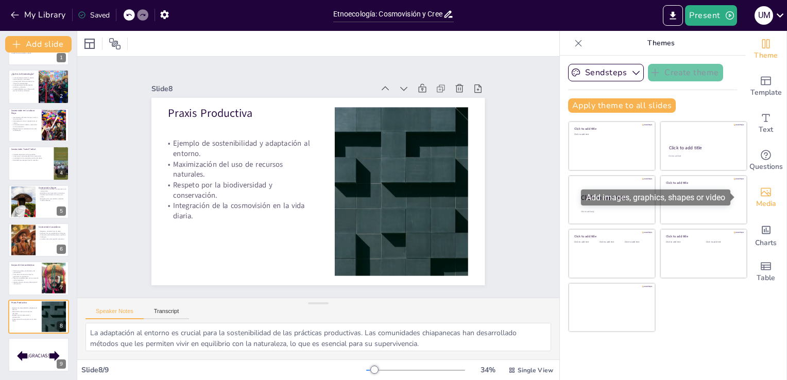
click at [759, 199] on span "Media" at bounding box center [766, 203] width 20 height 11
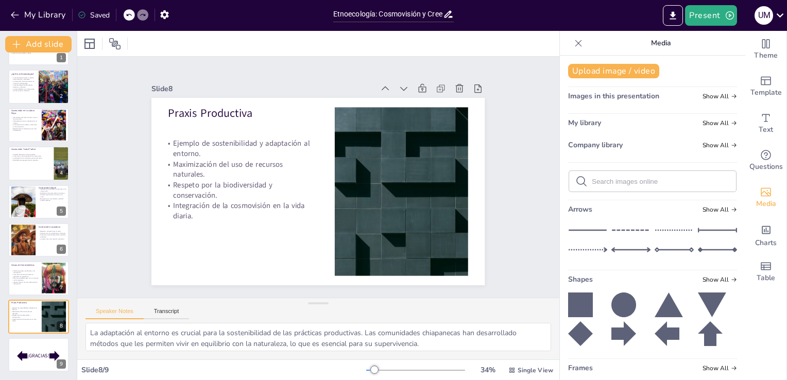
scroll to position [157, 0]
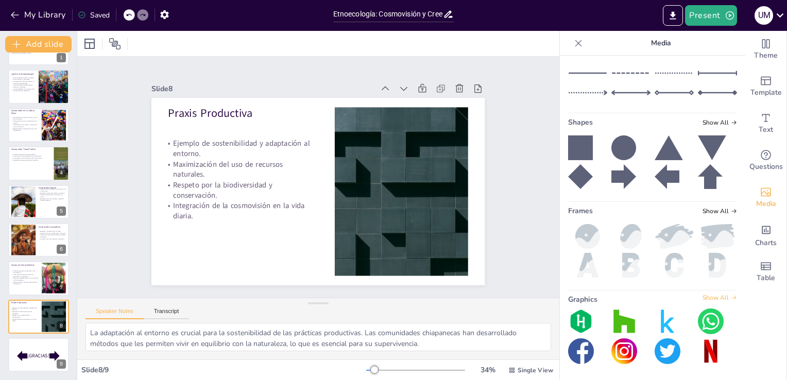
click at [709, 295] on span "Show All" at bounding box center [720, 297] width 35 height 7
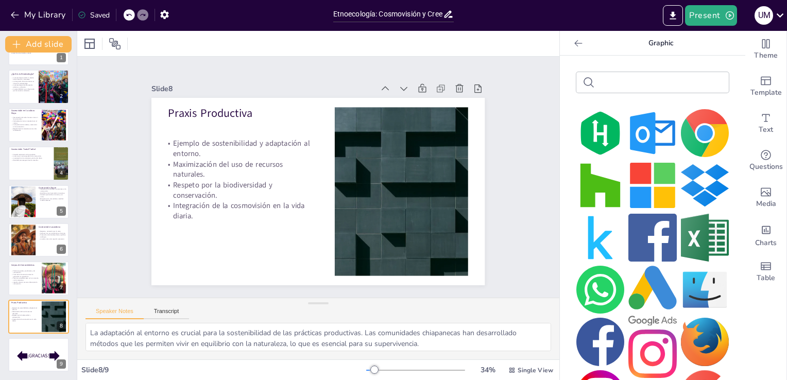
click at [588, 281] on img at bounding box center [600, 290] width 48 height 48
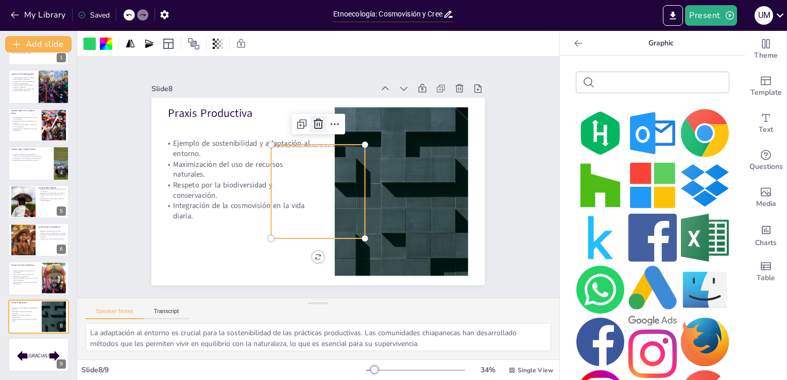
click at [276, 193] on icon at bounding box center [269, 199] width 13 height 12
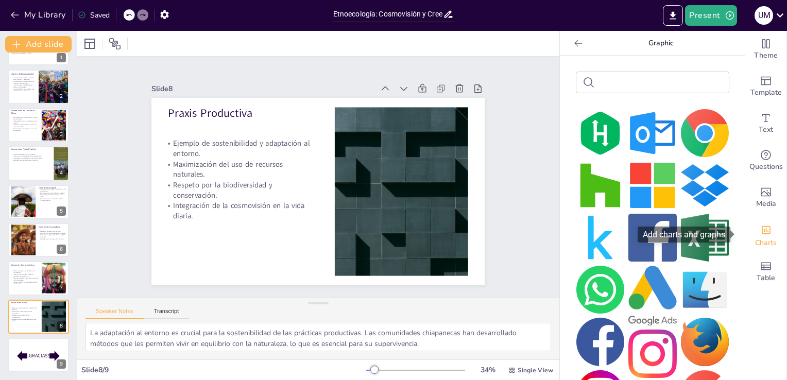
click at [745, 222] on div "Charts" at bounding box center [765, 234] width 41 height 37
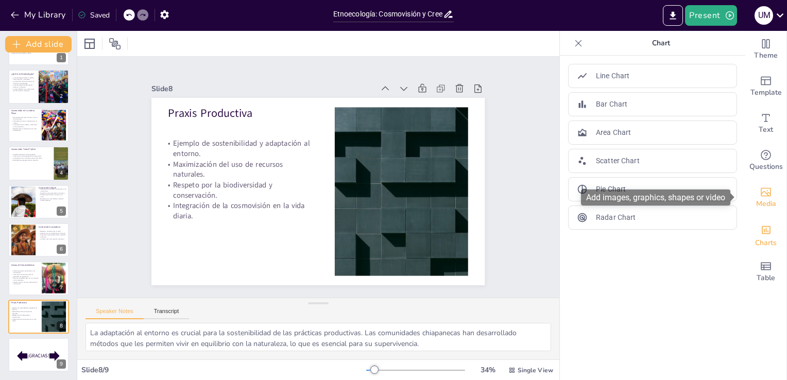
click at [761, 195] on icon "Add images, graphics, shapes or video" at bounding box center [766, 192] width 10 height 9
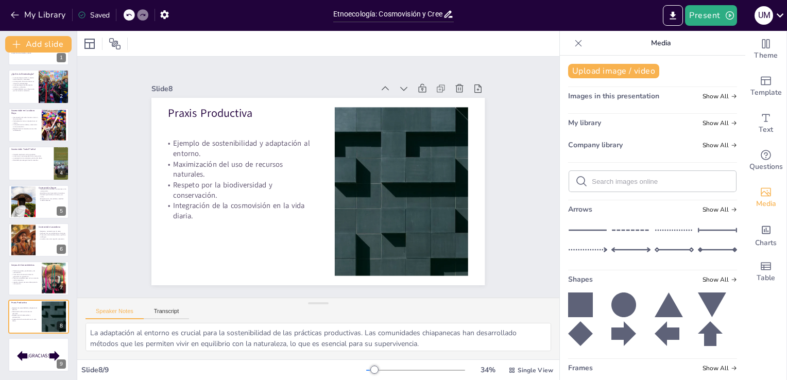
click at [610, 184] on input "text" at bounding box center [661, 182] width 138 height 8
type input "praxis en los mayas"
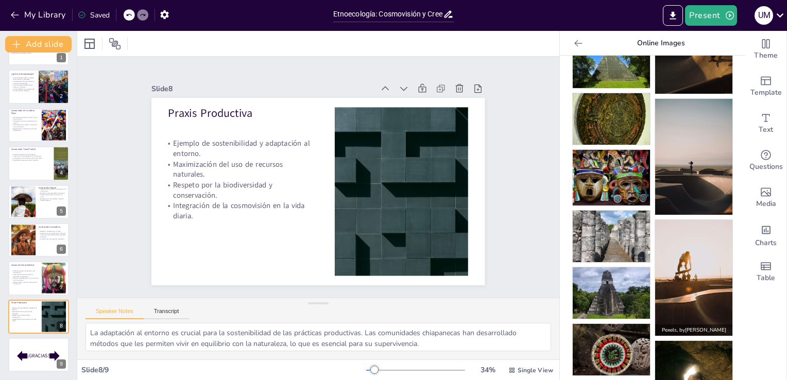
scroll to position [531, 0]
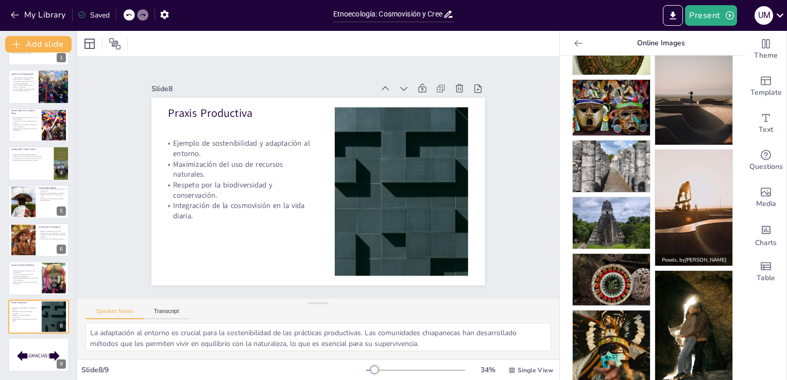
click at [617, 329] on img at bounding box center [611, 369] width 77 height 116
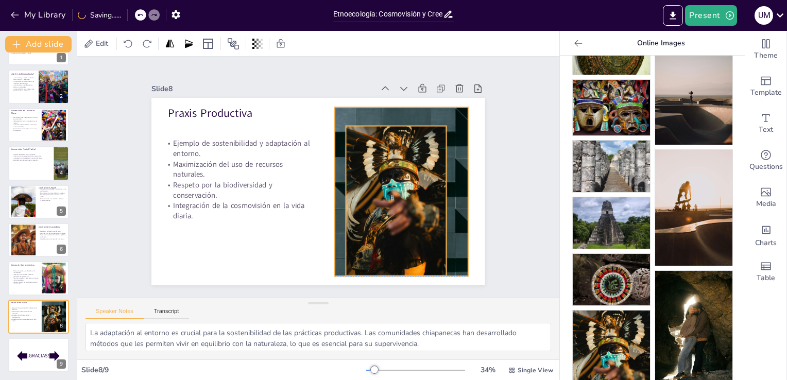
drag, startPoint x: 394, startPoint y: 210, endPoint x: 400, endPoint y: 205, distance: 7.7
click at [400, 205] on div at bounding box center [396, 201] width 100 height 150
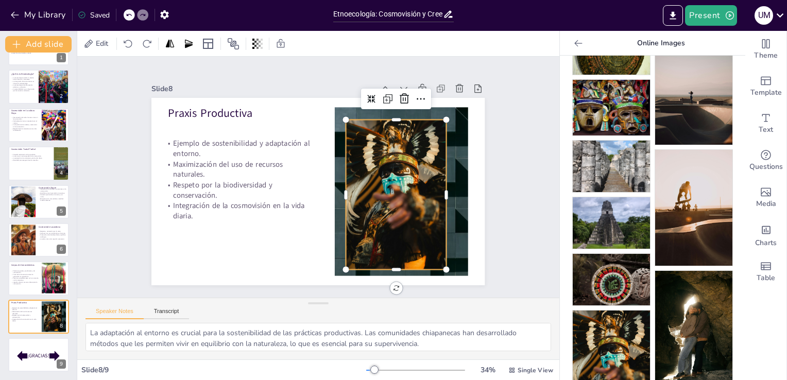
click at [323, 42] on div at bounding box center [317, 36] width 11 height 11
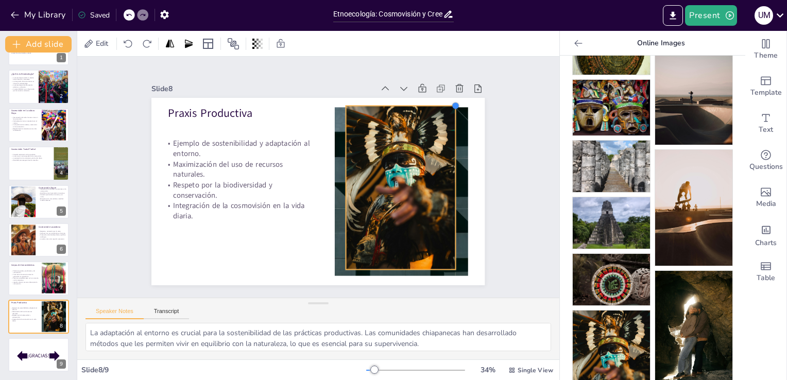
drag, startPoint x: 438, startPoint y: 115, endPoint x: 447, endPoint y: 122, distance: 11.4
click at [447, 122] on div "Praxis Productiva Ejemplo de sostenibilidad y adaptación al entorno. Maximizaci…" at bounding box center [332, 180] width 252 height 365
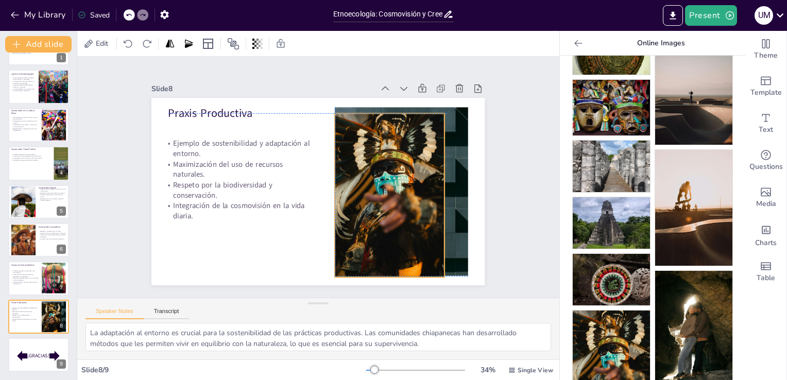
drag, startPoint x: 429, startPoint y: 126, endPoint x: 444, endPoint y: 140, distance: 20.1
click at [403, 131] on div at bounding box center [306, 105] width 194 height 166
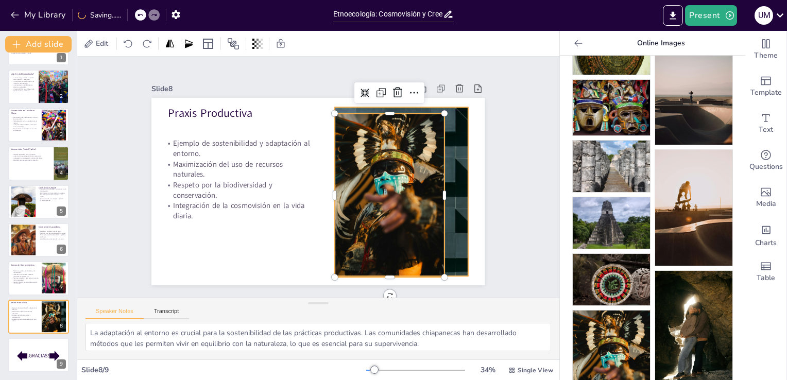
click at [409, 144] on div at bounding box center [271, 247] width 276 height 343
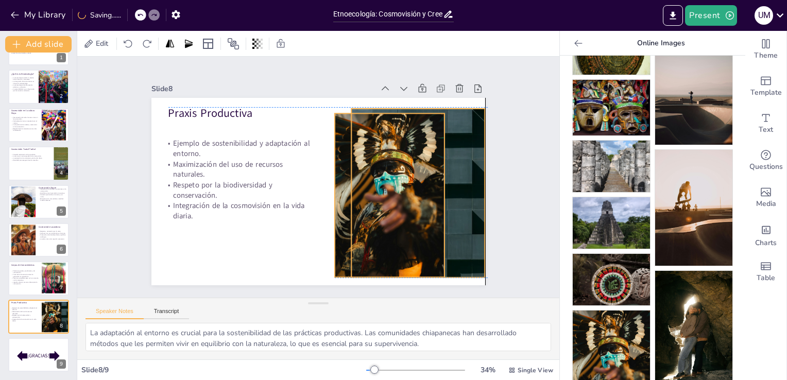
drag, startPoint x: 421, startPoint y: 149, endPoint x: 468, endPoint y: 168, distance: 50.4
click at [468, 168] on div "Praxis Productiva Ejemplo de sostenibilidad y adaptación al entorno. Maximizaci…" at bounding box center [358, 245] width 288 height 167
click at [401, 168] on div at bounding box center [233, 233] width 336 height 326
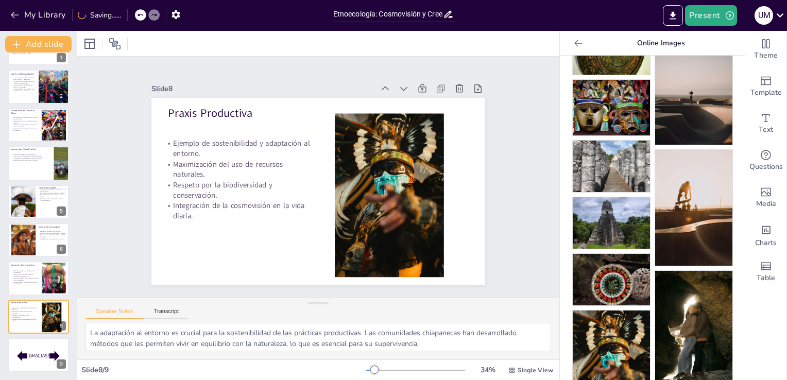
click at [387, 187] on div at bounding box center [307, 250] width 175 height 126
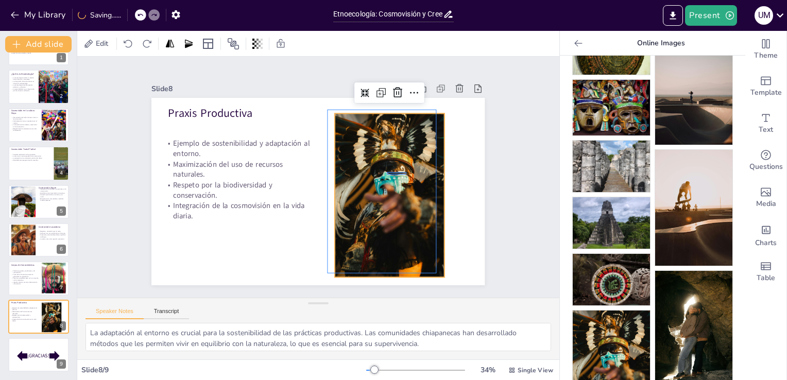
drag, startPoint x: 387, startPoint y: 175, endPoint x: 406, endPoint y: 173, distance: 19.2
click at [395, 187] on div at bounding box center [307, 250] width 175 height 126
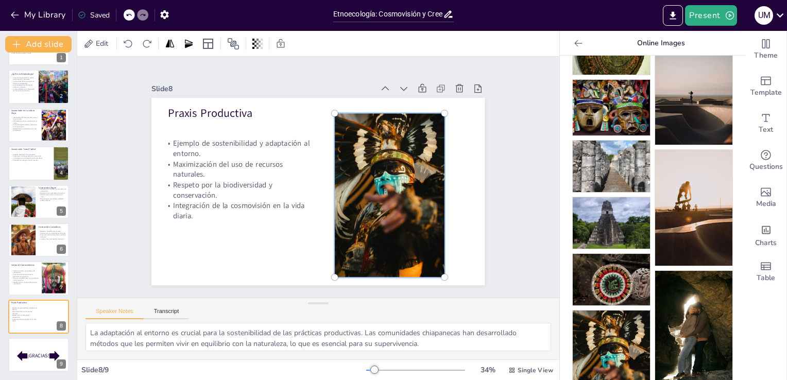
drag, startPoint x: 400, startPoint y: 173, endPoint x: 443, endPoint y: 170, distance: 43.3
click at [443, 170] on div "Praxis Productiva Ejemplo de sostenibilidad y adaptación al entorno. Maximizaci…" at bounding box center [325, 189] width 382 height 329
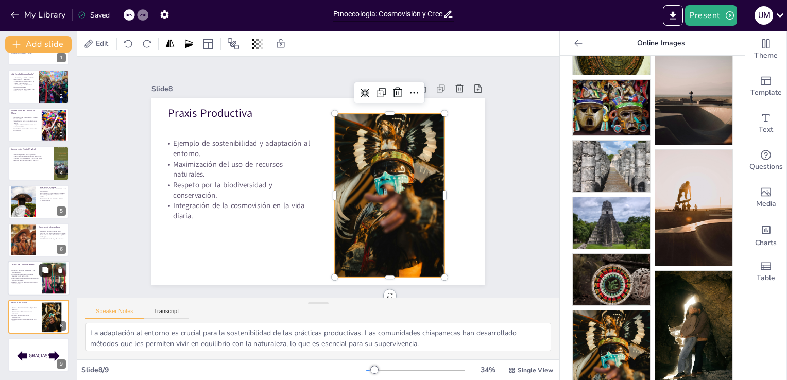
click at [42, 275] on button at bounding box center [45, 270] width 12 height 12
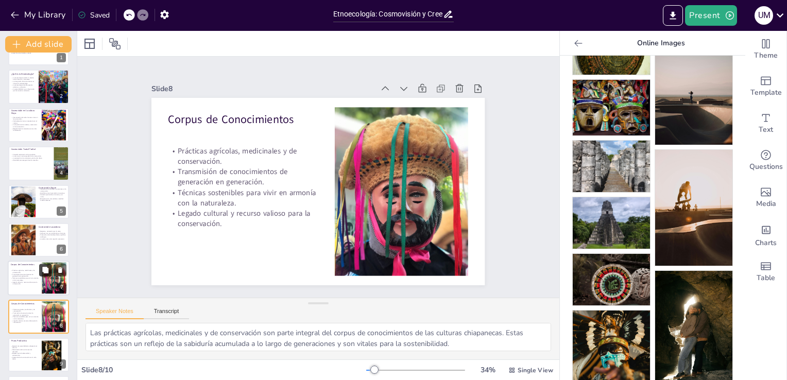
scroll to position [68, 0]
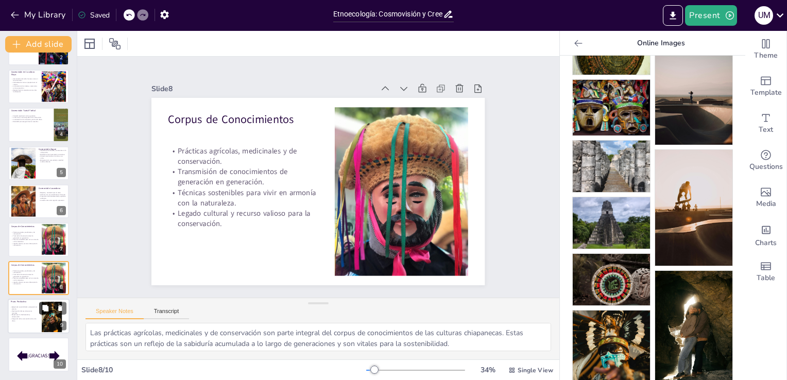
click at [40, 312] on button at bounding box center [45, 308] width 12 height 12
type textarea "La adaptación al entorno es crucial para la sostenibilidad de las prácticas pro…"
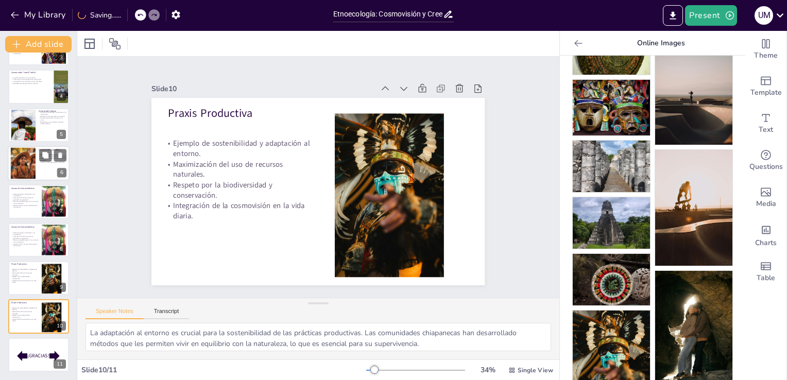
scroll to position [0, 0]
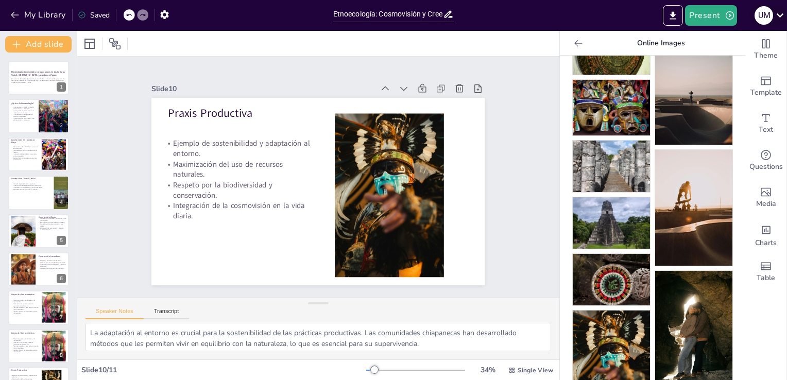
click at [780, 18] on icon at bounding box center [780, 15] width 14 height 14
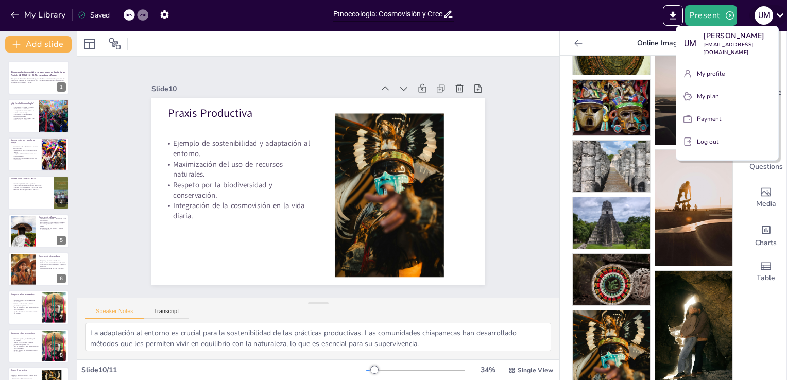
click at [780, 18] on div at bounding box center [393, 190] width 787 height 380
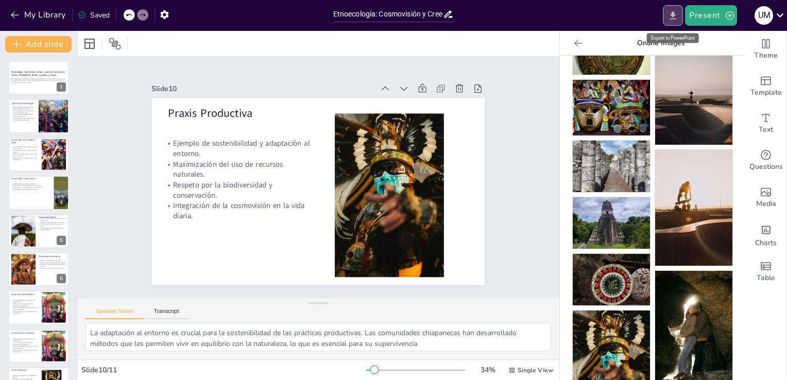
click at [670, 12] on icon "Export to PowerPoint" at bounding box center [673, 15] width 11 height 11
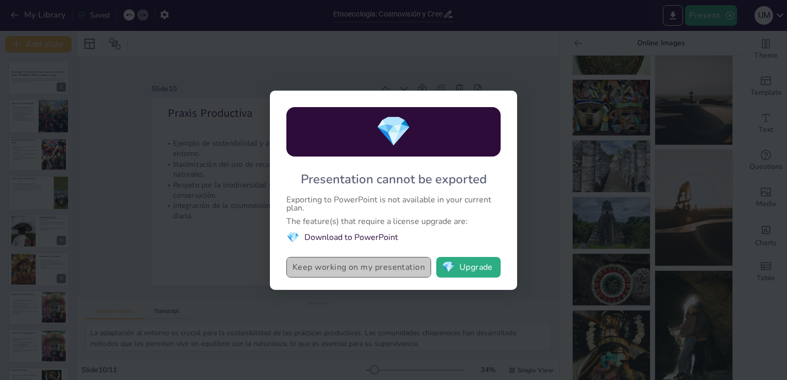
click at [377, 263] on button "Keep working on my presentation" at bounding box center [358, 267] width 145 height 21
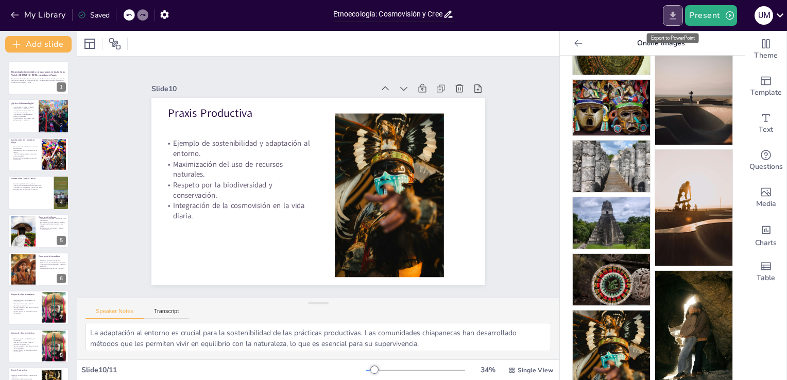
click at [670, 15] on icon "Export to PowerPoint" at bounding box center [673, 15] width 11 height 11
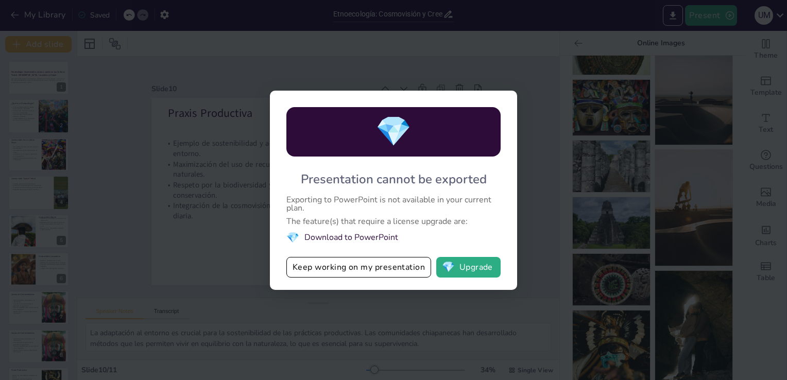
click at [481, 279] on div "💎 Presentation cannot be exported Exporting to PowerPoint is not available in y…" at bounding box center [393, 190] width 247 height 199
click at [481, 266] on button "💎 Upgrade" at bounding box center [468, 267] width 64 height 21
